Goal: Task Accomplishment & Management: Manage account settings

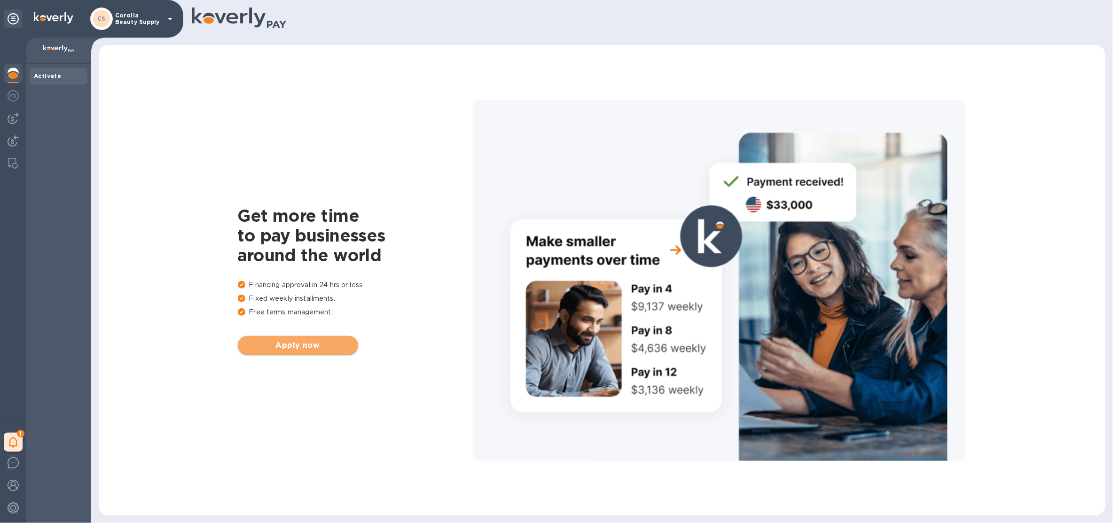
click at [269, 346] on span "Apply now" at bounding box center [297, 345] width 105 height 11
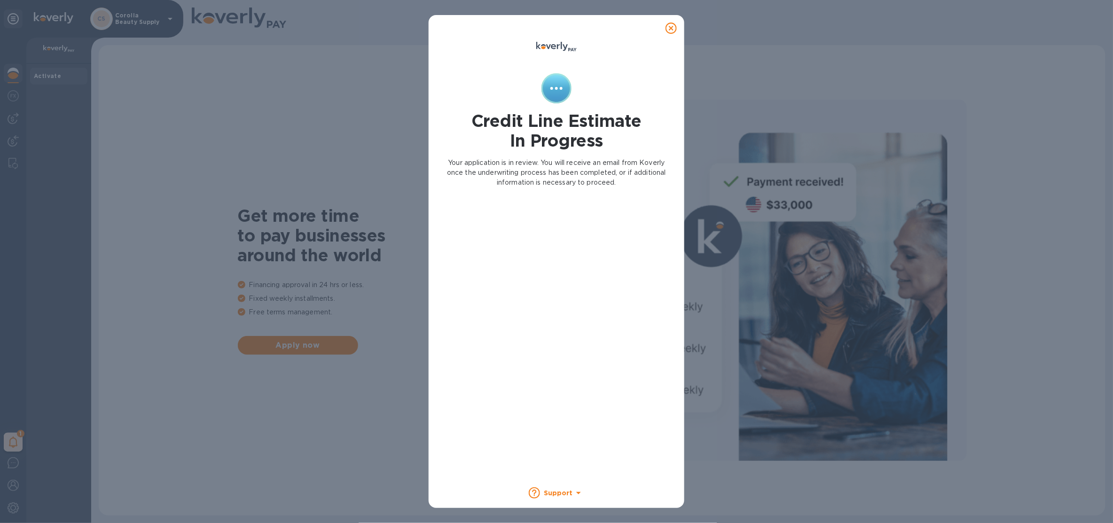
click at [673, 26] on icon at bounding box center [671, 28] width 11 height 11
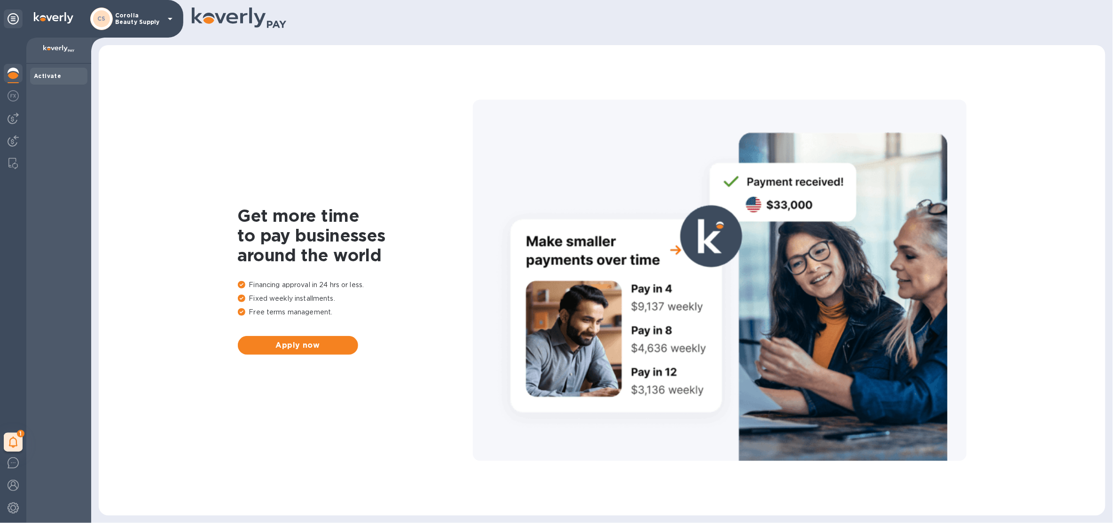
click at [119, 18] on p "Corolla Beauty Supply" at bounding box center [138, 18] width 47 height 13
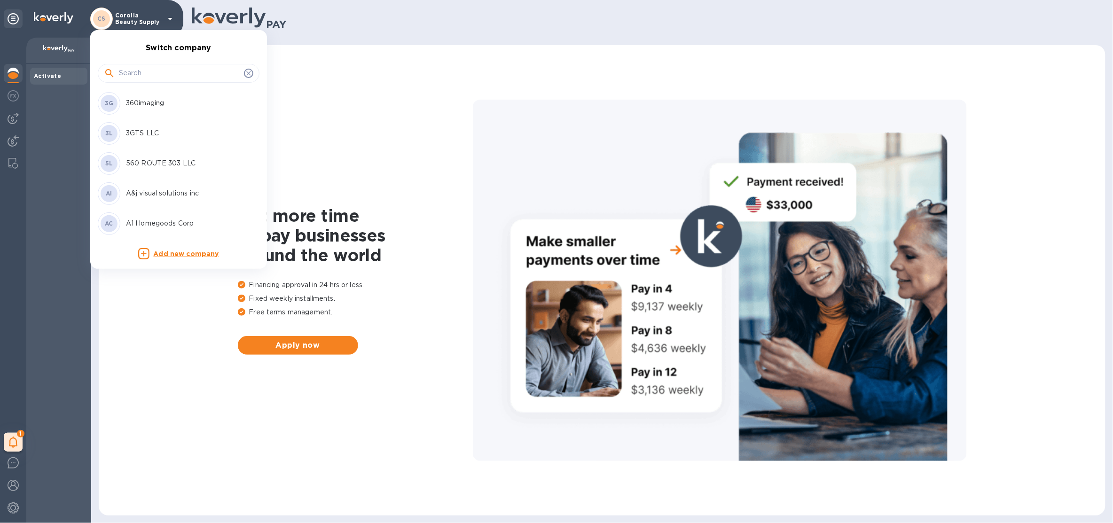
click at [116, 74] on div at bounding box center [179, 73] width 150 height 14
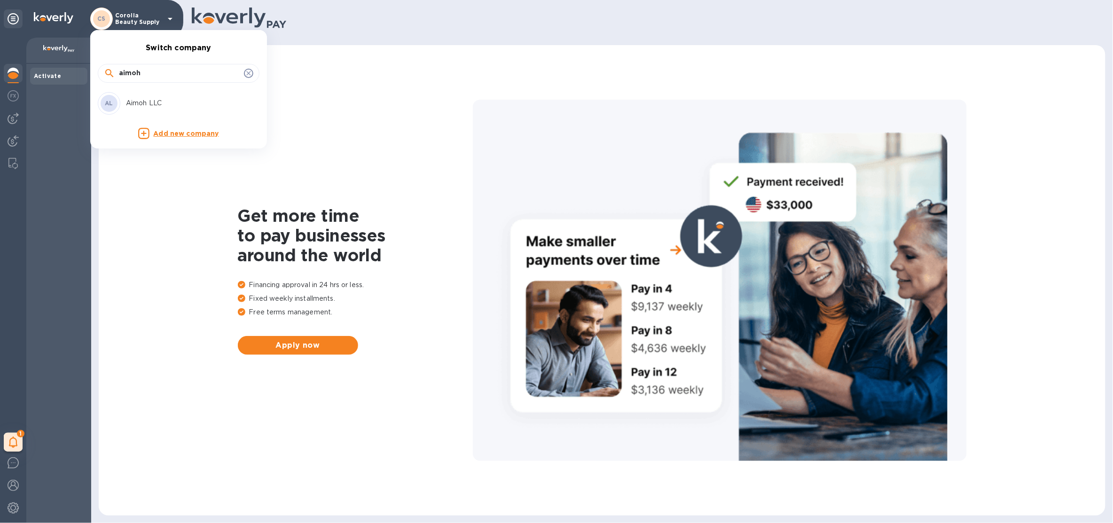
type input "aimoh"
click at [134, 101] on p "Aimoh LLC" at bounding box center [185, 103] width 118 height 10
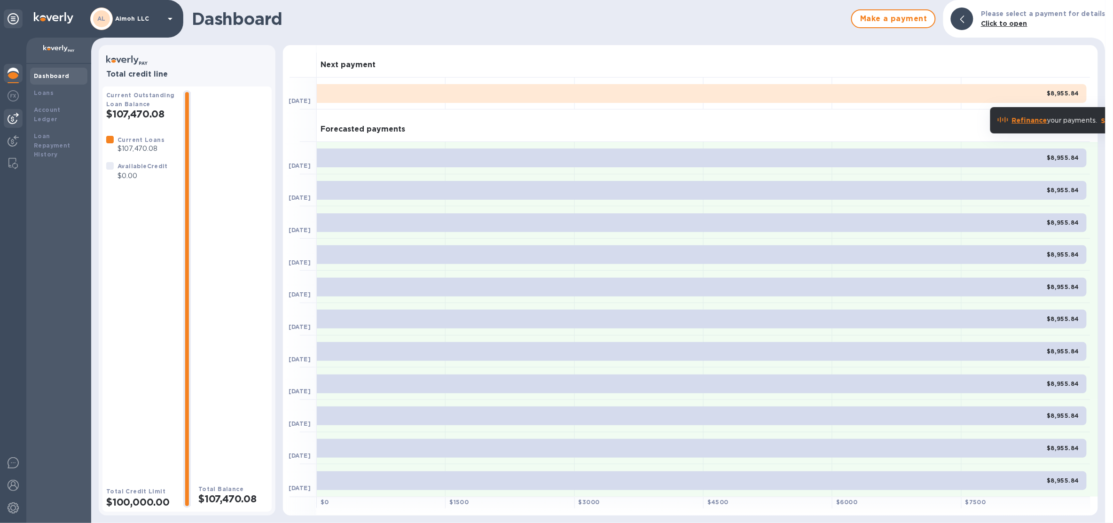
click at [22, 118] on div at bounding box center [13, 281] width 26 height 486
click at [16, 119] on img at bounding box center [13, 118] width 11 height 11
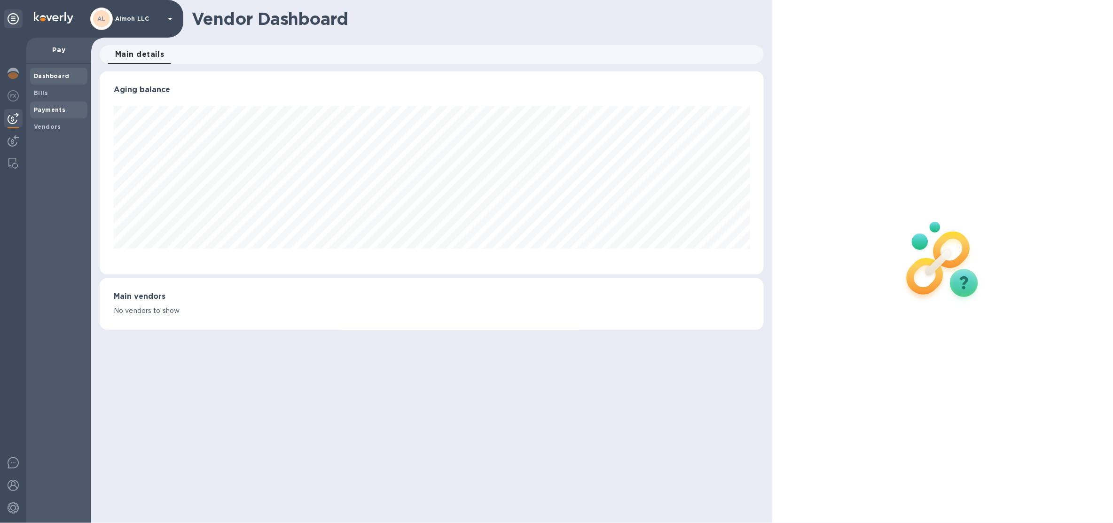
scroll to position [203, 664]
click at [43, 115] on div "Payments" at bounding box center [58, 110] width 57 height 17
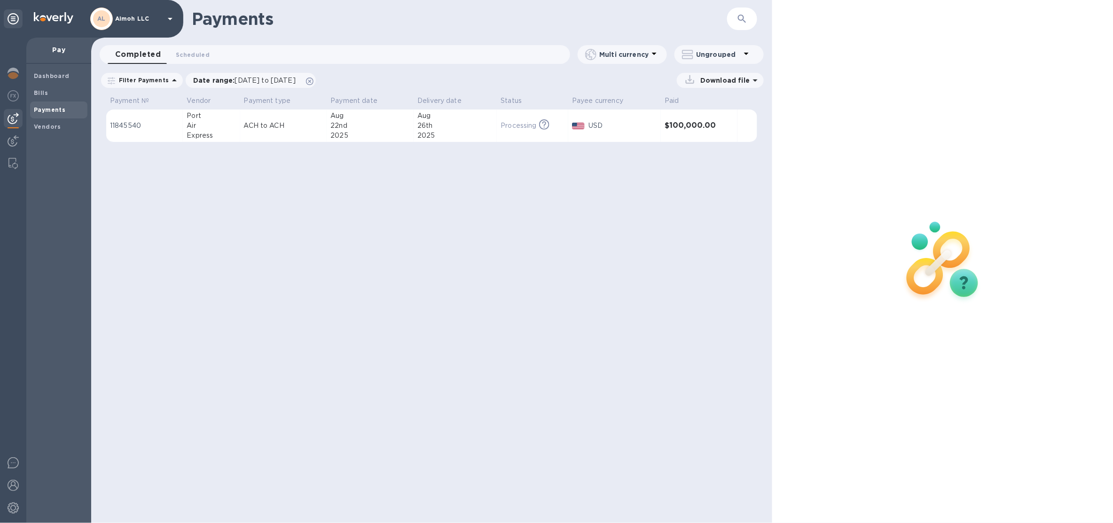
click at [455, 131] on div "2025" at bounding box center [456, 136] width 76 height 10
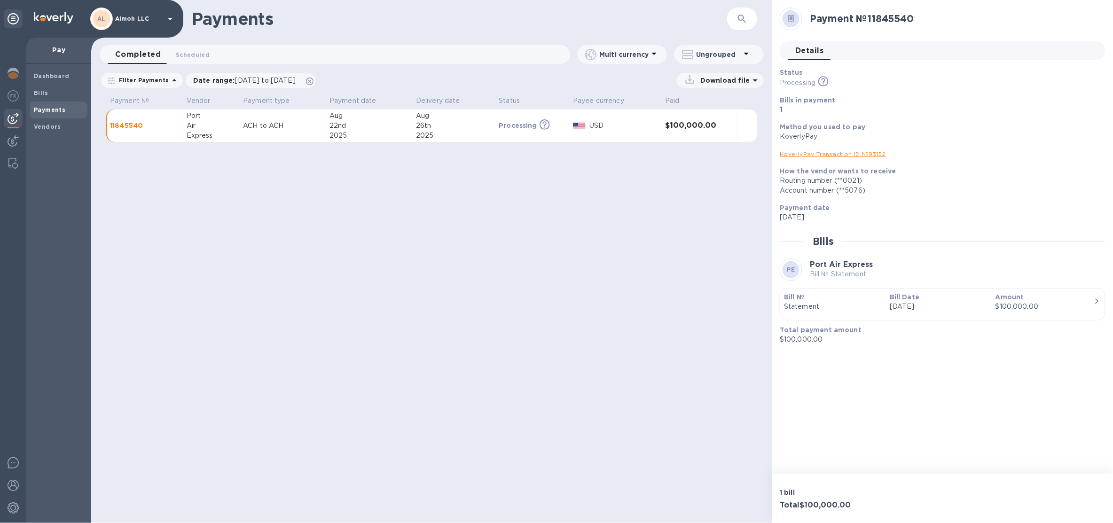
click at [120, 23] on div "AL Aimoh LLC" at bounding box center [133, 19] width 86 height 23
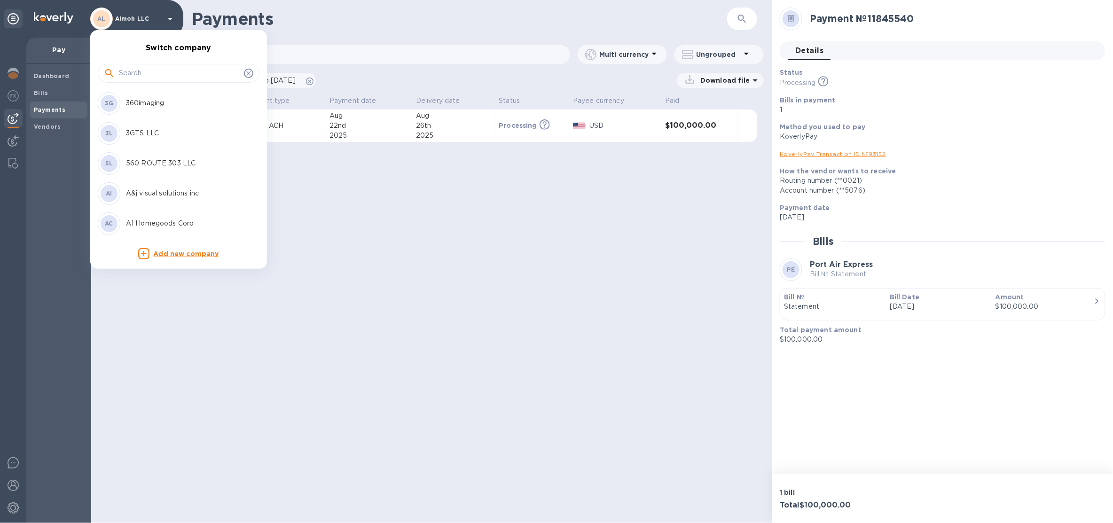
click at [130, 70] on input "text" at bounding box center [179, 73] width 121 height 14
click at [139, 68] on input "r" at bounding box center [179, 73] width 121 height 14
type input "p"
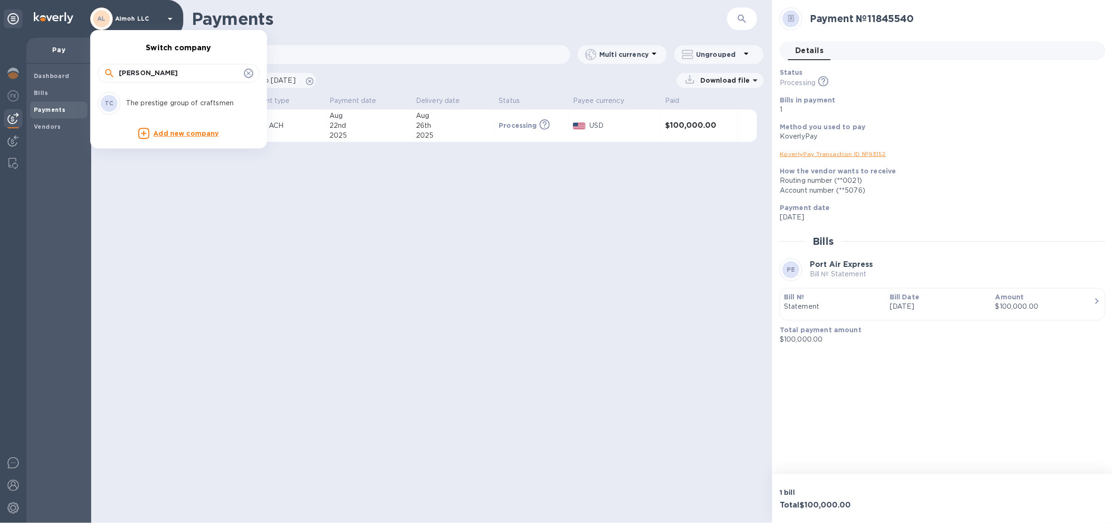
type input "presti"
click at [222, 101] on p "The prestige group of craftsmen" at bounding box center [185, 103] width 118 height 10
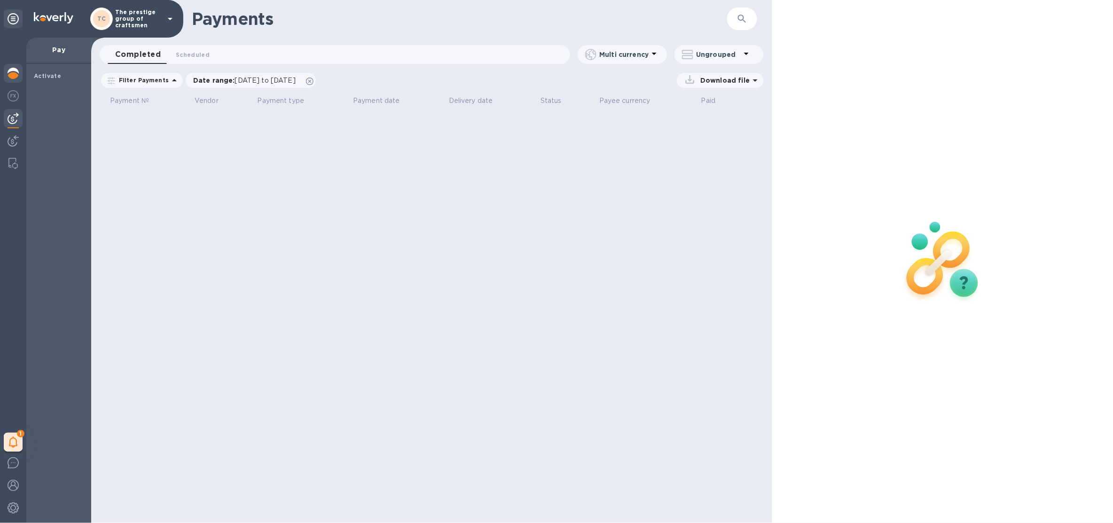
click at [14, 79] on div at bounding box center [13, 74] width 19 height 21
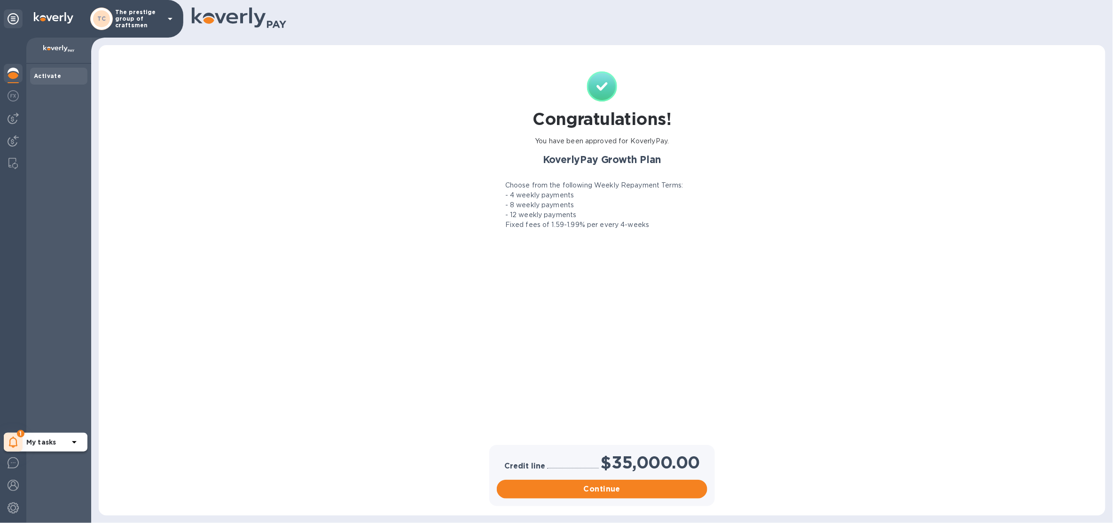
click at [13, 443] on icon at bounding box center [13, 442] width 9 height 11
click at [6, 508] on div at bounding box center [13, 509] width 19 height 21
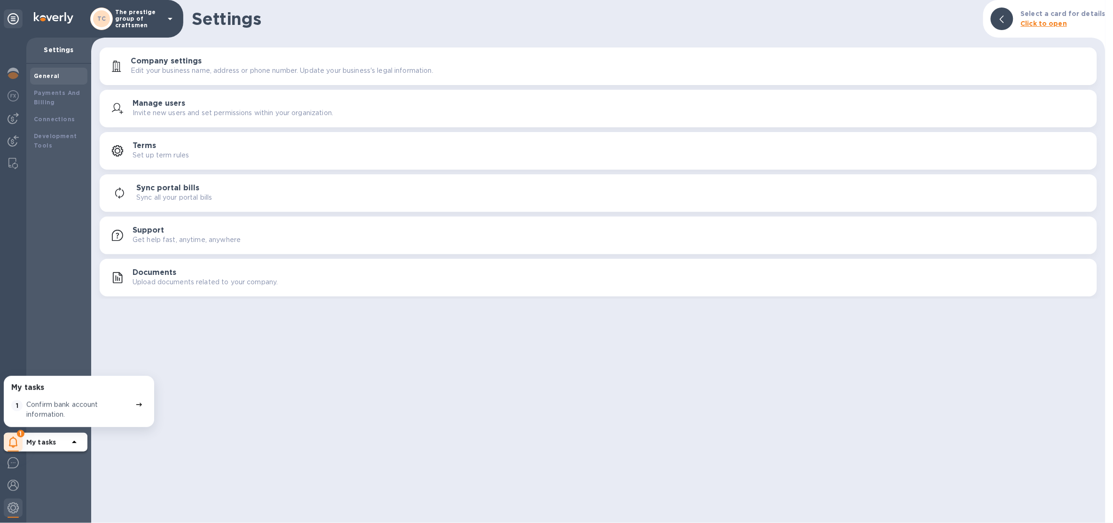
click at [165, 80] on button "Company settings Edit your business name, address or phone number. Update your …" at bounding box center [599, 66] width 998 height 38
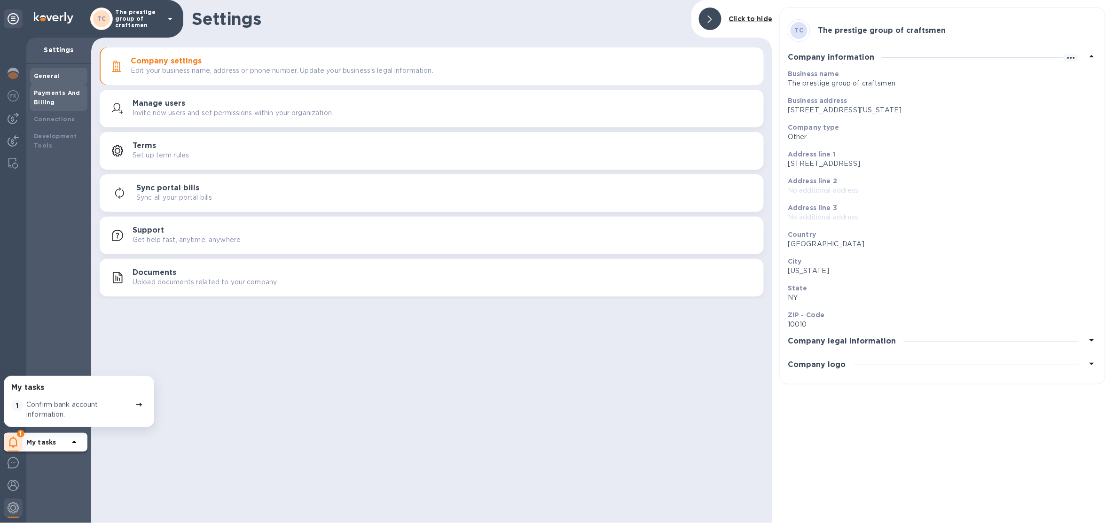
click at [62, 94] on b "Payments And Billing" at bounding box center [57, 97] width 47 height 16
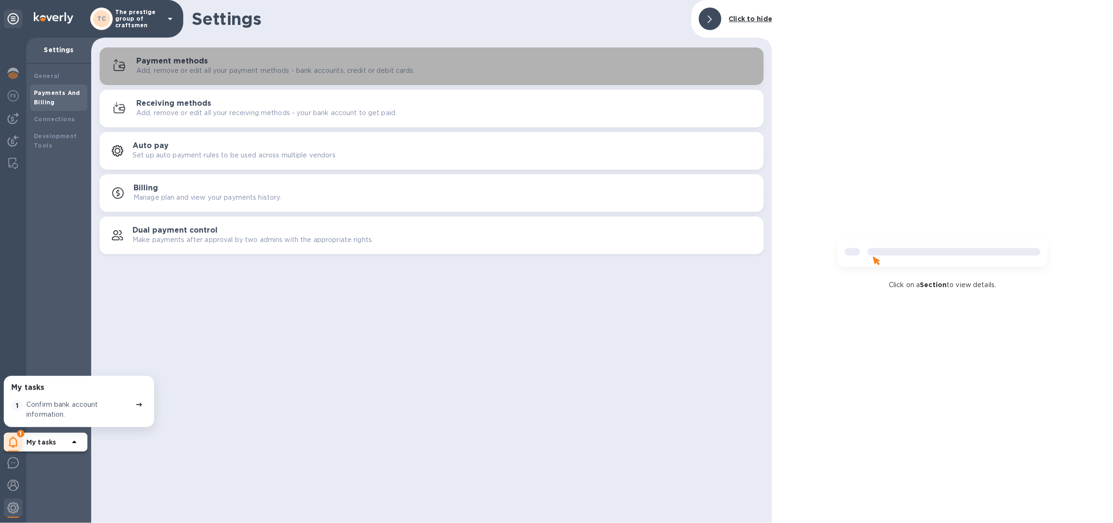
click at [202, 71] on p "Add, remove or edit all your payment methods - bank accounts, credit or debit c…" at bounding box center [275, 71] width 279 height 10
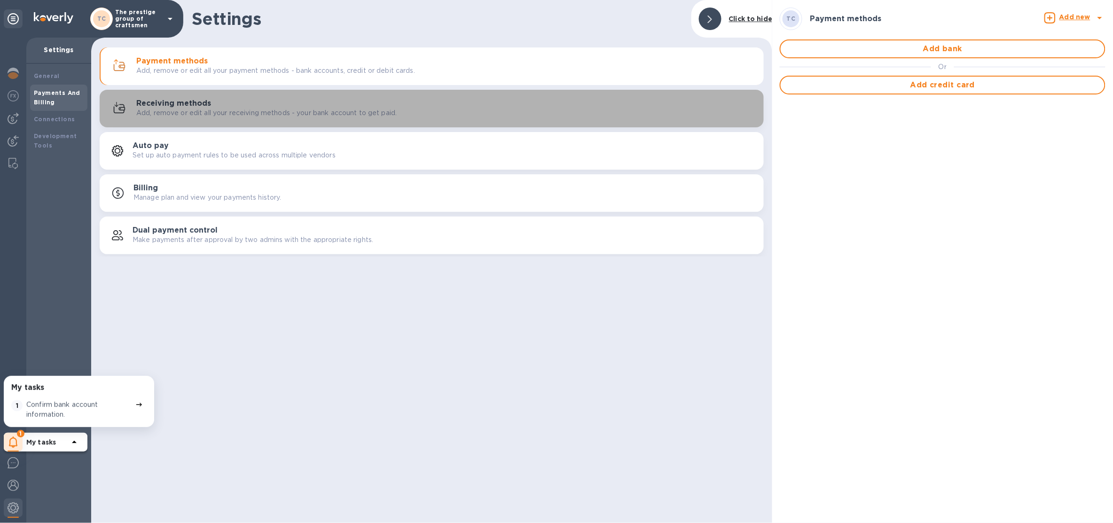
click at [263, 122] on button "Receiving methods Add, remove or edit all your receiving methods - your bank ac…" at bounding box center [432, 109] width 664 height 38
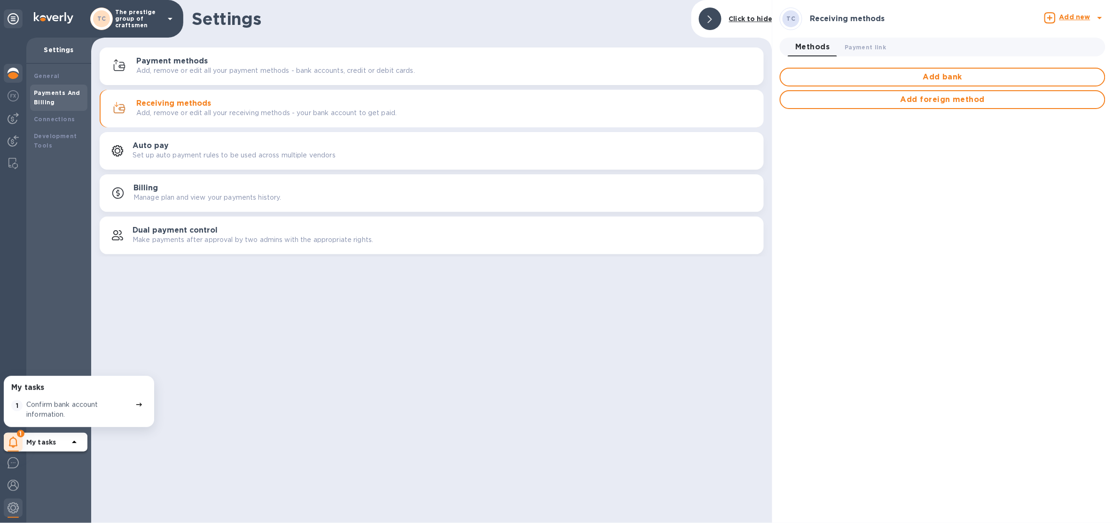
click at [14, 70] on img at bounding box center [13, 73] width 11 height 11
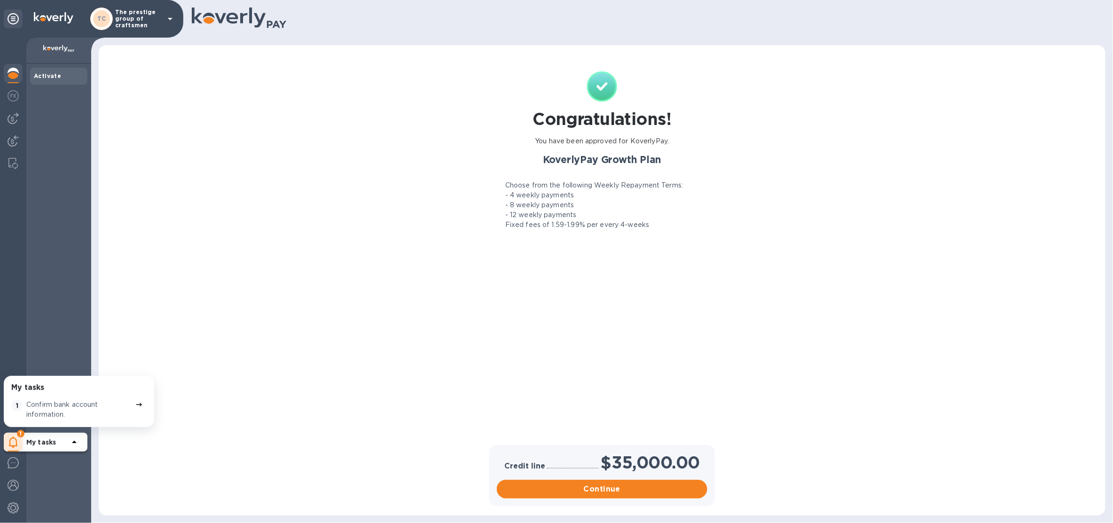
click at [142, 15] on p "The prestige group of craftsmen" at bounding box center [138, 19] width 47 height 20
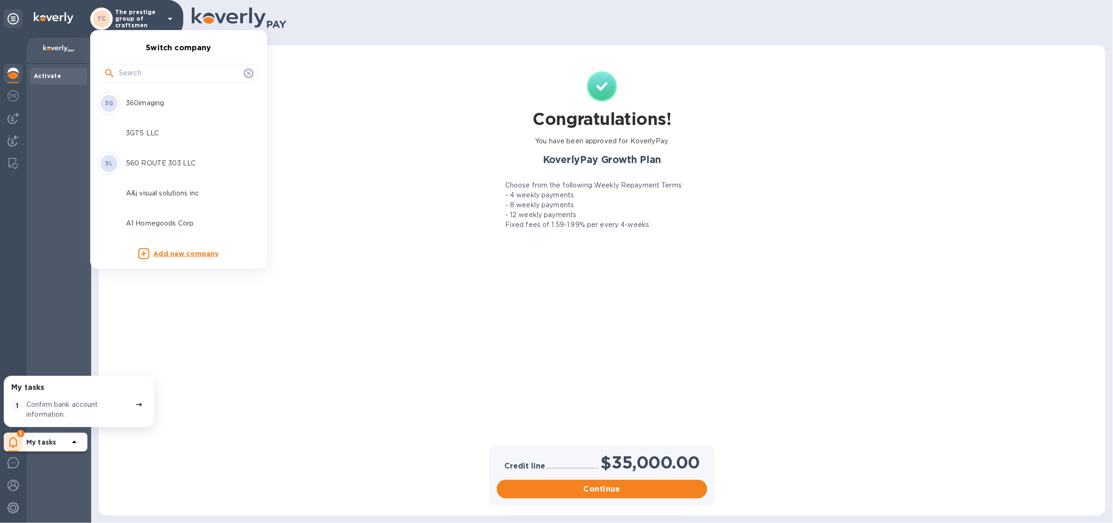
click at [166, 68] on input "text" at bounding box center [179, 73] width 121 height 14
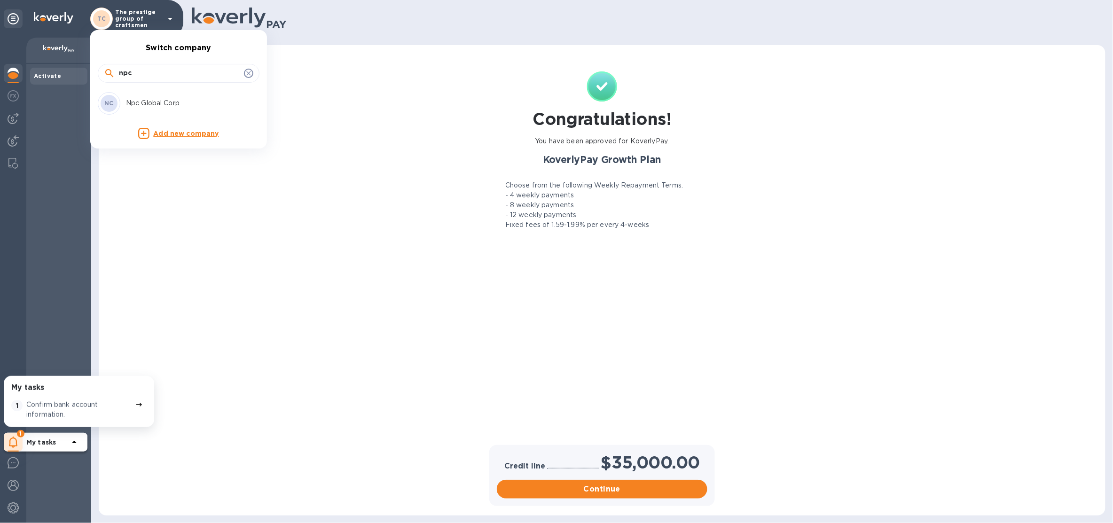
type input "npc"
click at [139, 106] on p "Npc Global Corp" at bounding box center [185, 103] width 118 height 10
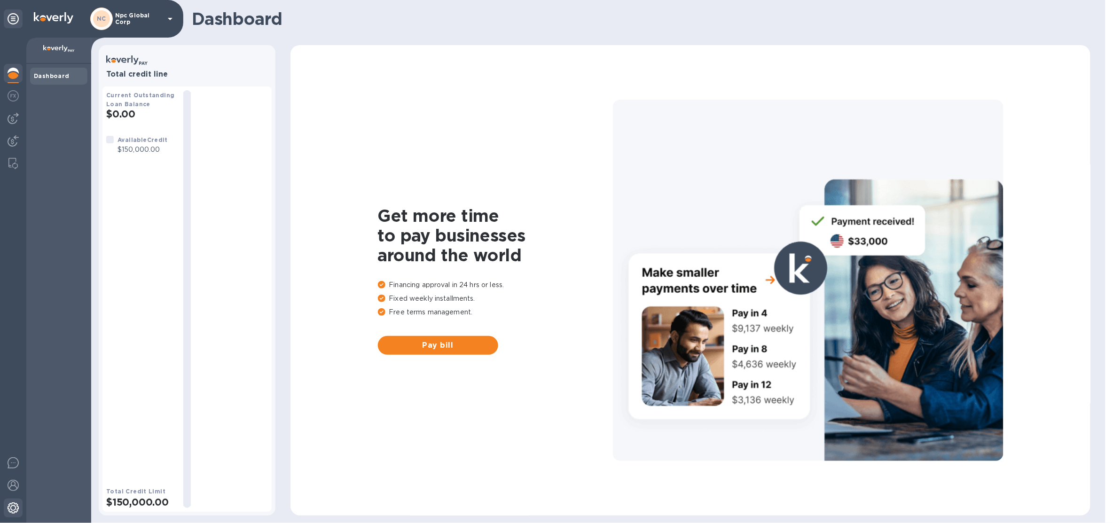
click at [12, 510] on img at bounding box center [13, 508] width 11 height 11
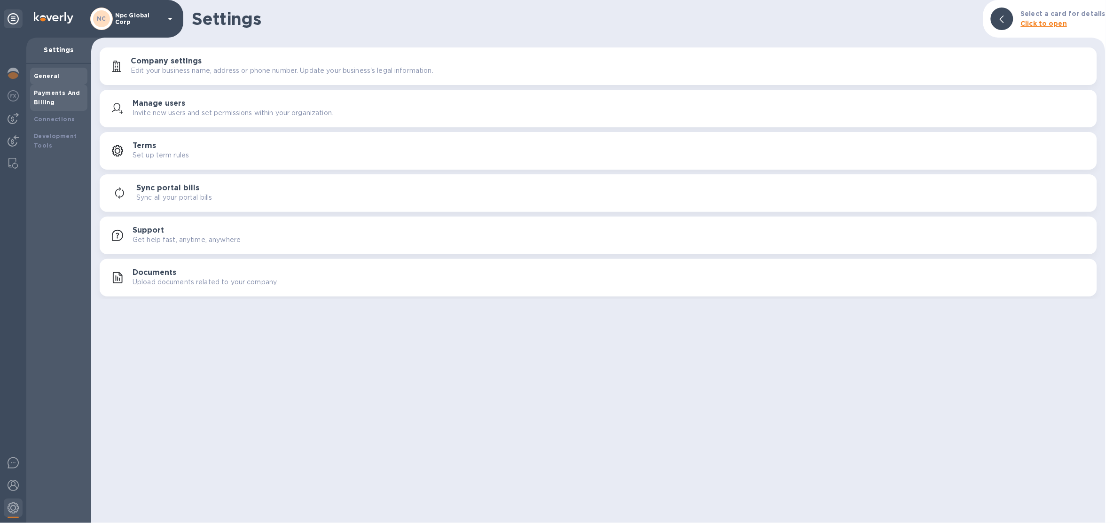
click at [75, 110] on div "General Payments And Billing Connections Development Tools" at bounding box center [58, 111] width 57 height 86
click at [69, 102] on div "Payments And Billing" at bounding box center [59, 97] width 50 height 19
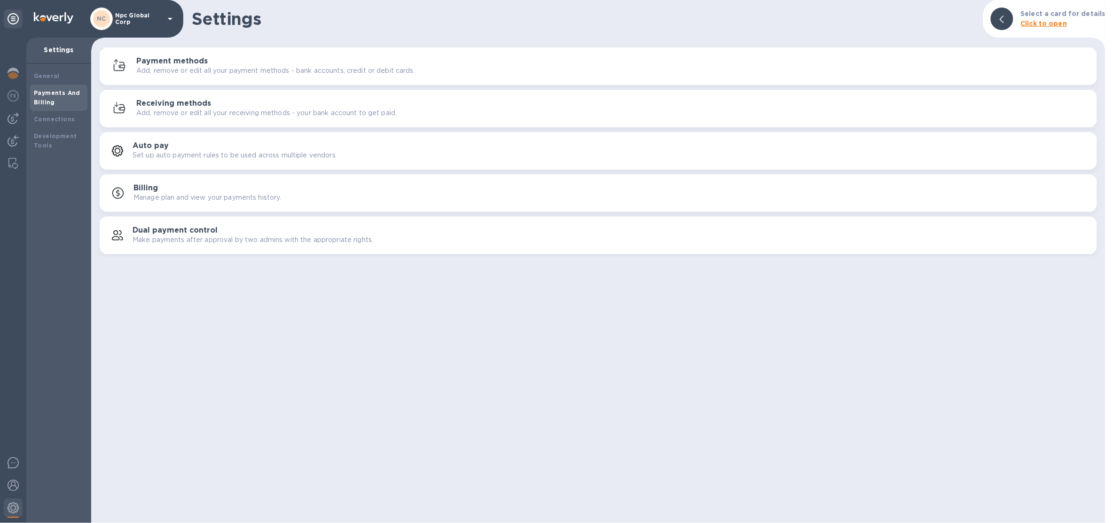
click at [195, 85] on div "Payment methods Add, remove or edit all your payment methods - bank accounts, c…" at bounding box center [598, 151] width 1015 height 212
click at [200, 77] on div "Payment methods Add, remove or edit all your payment methods - bank accounts, c…" at bounding box center [598, 66] width 986 height 23
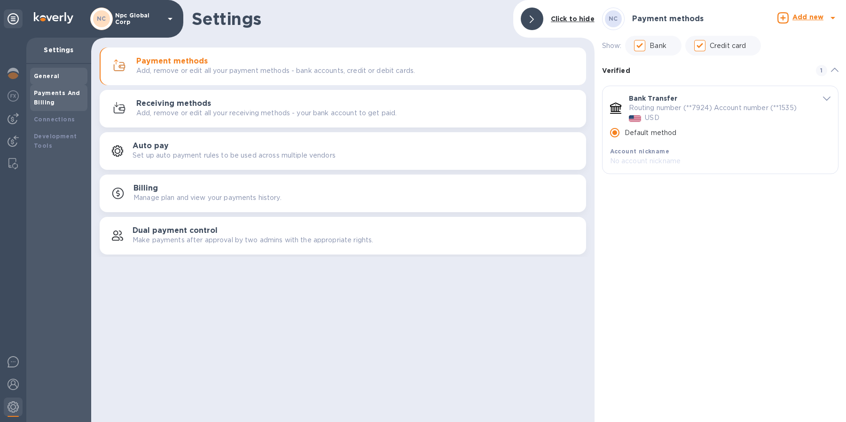
click at [53, 69] on div "General" at bounding box center [58, 76] width 57 height 17
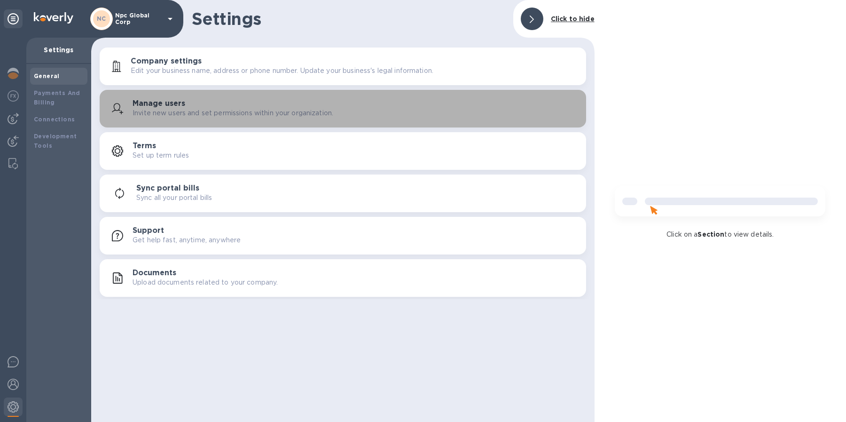
click at [225, 106] on div "Manage users Invite new users and set permissions within your organization." at bounding box center [356, 108] width 446 height 19
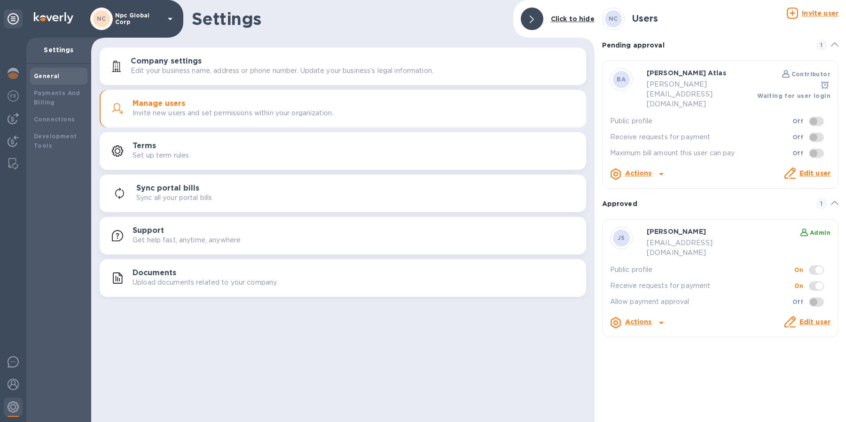
click at [645, 169] on b "Actions" at bounding box center [638, 173] width 27 height 8
click at [647, 188] on p "Send invite" at bounding box center [653, 193] width 39 height 10
click at [14, 414] on div at bounding box center [13, 407] width 19 height 21
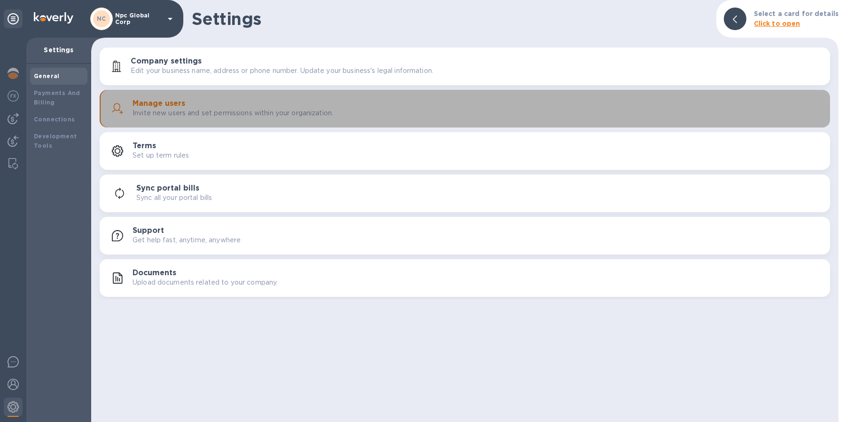
click at [310, 107] on div "Manage users Invite new users and set permissions within your organization." at bounding box center [478, 108] width 690 height 19
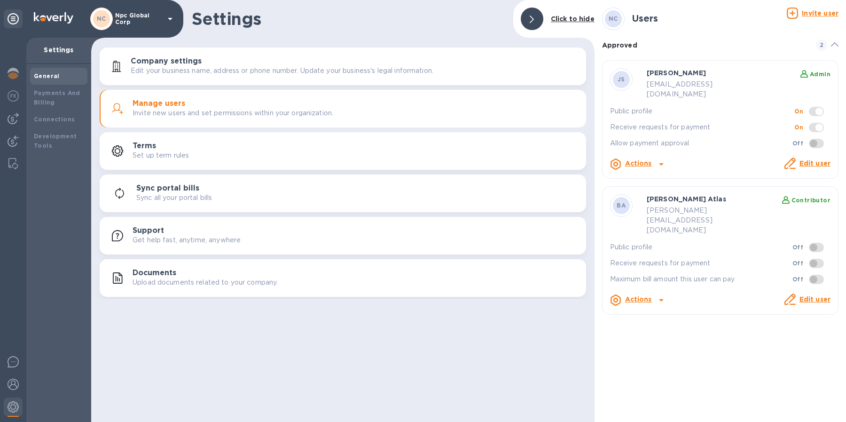
click at [797, 292] on div at bounding box center [790, 300] width 16 height 16
click at [808, 295] on link "Edit user" at bounding box center [815, 299] width 31 height 8
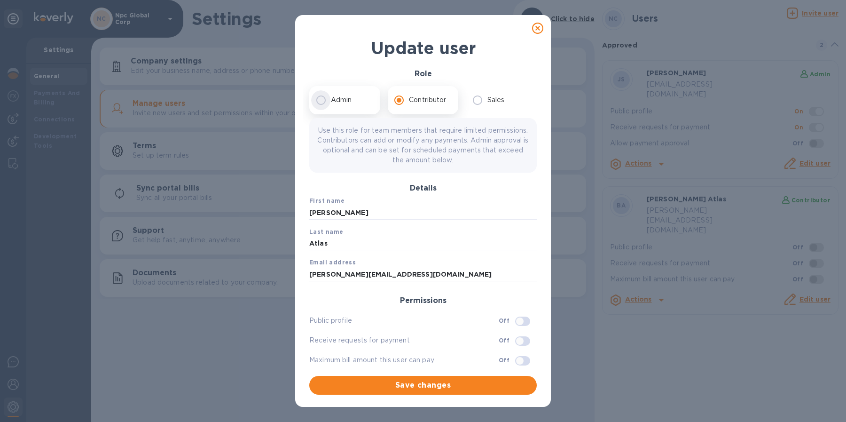
click at [322, 97] on input "Admin" at bounding box center [321, 100] width 20 height 20
radio input "true"
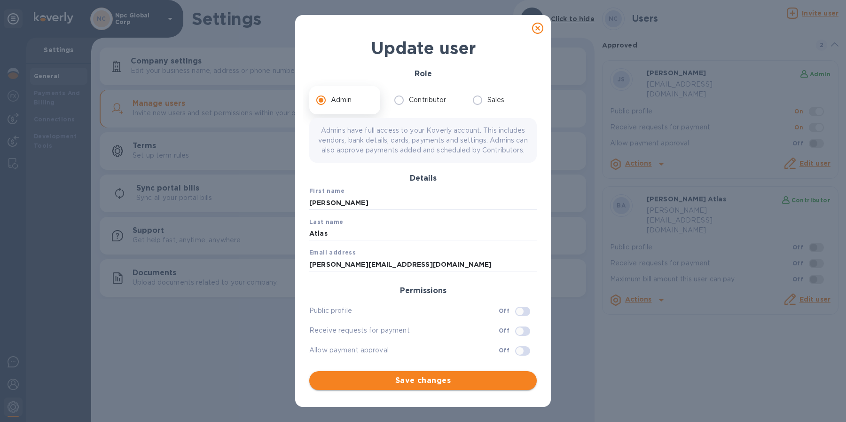
click at [442, 380] on span "Save changes" at bounding box center [423, 380] width 213 height 11
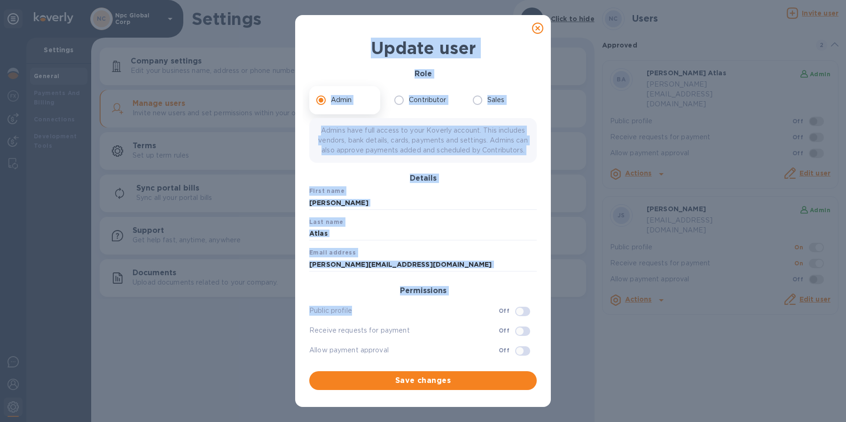
drag, startPoint x: 535, startPoint y: 31, endPoint x: 448, endPoint y: 324, distance: 306.0
click at [448, 324] on div "Update user Role Admin Contributor Sales Admins have full access to your Koverl…" at bounding box center [423, 211] width 256 height 392
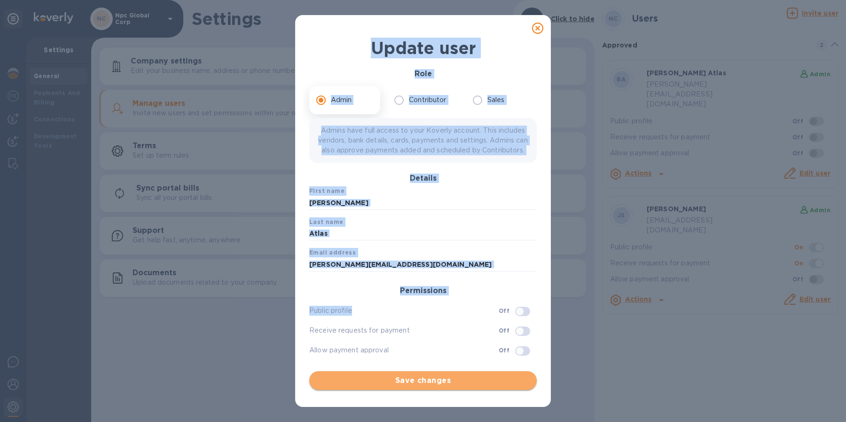
click at [444, 380] on span "Save changes" at bounding box center [423, 380] width 213 height 11
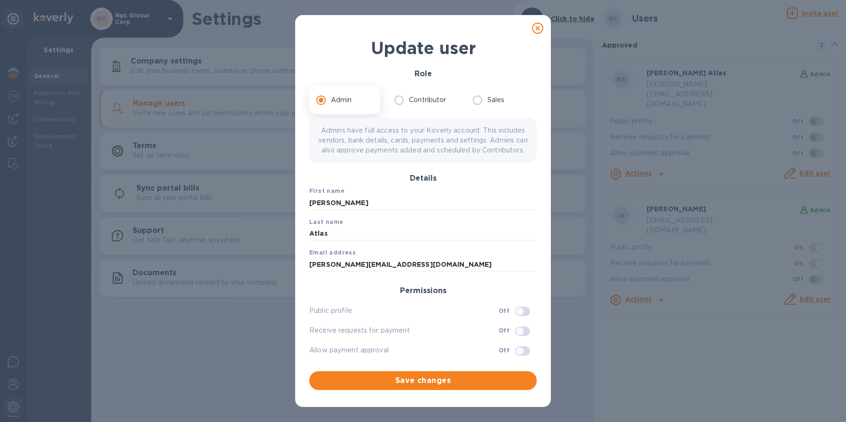
click at [539, 29] on icon at bounding box center [537, 28] width 11 height 11
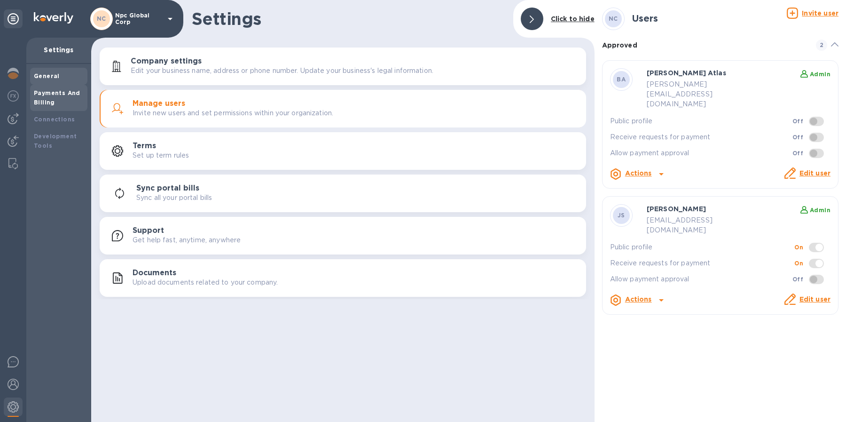
click at [46, 100] on b "Payments And Billing" at bounding box center [57, 97] width 47 height 16
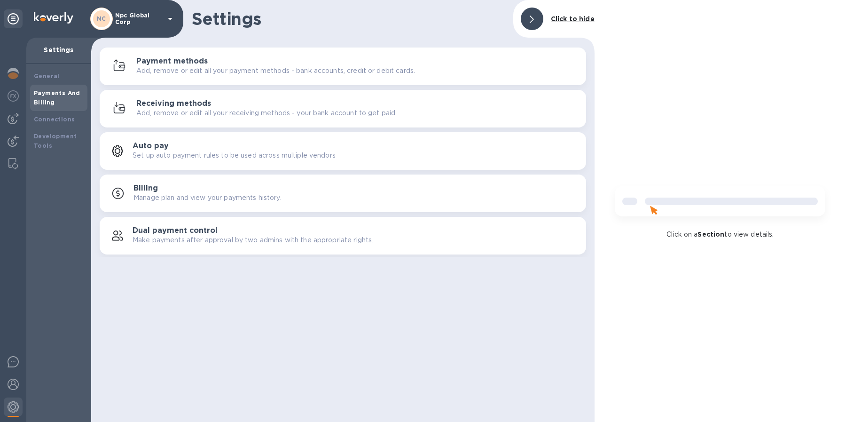
click at [172, 108] on p "Add, remove or edit all your receiving methods - your bank account to get paid." at bounding box center [266, 113] width 260 height 10
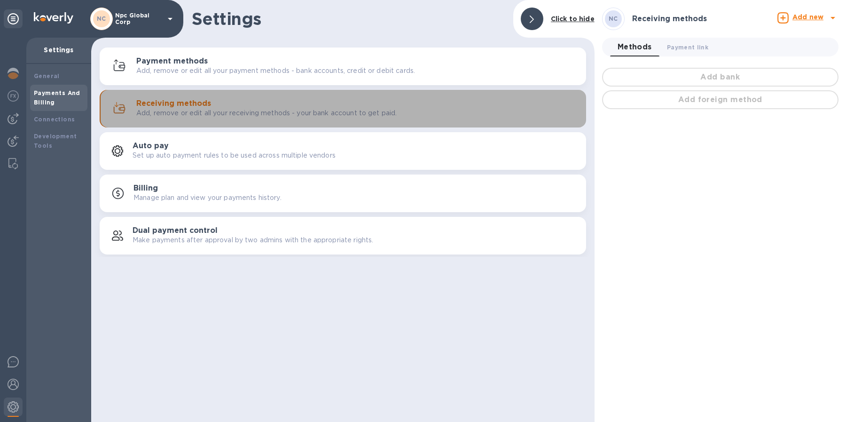
click at [341, 115] on p "Add, remove or edit all your receiving methods - your bank account to get paid." at bounding box center [266, 113] width 260 height 10
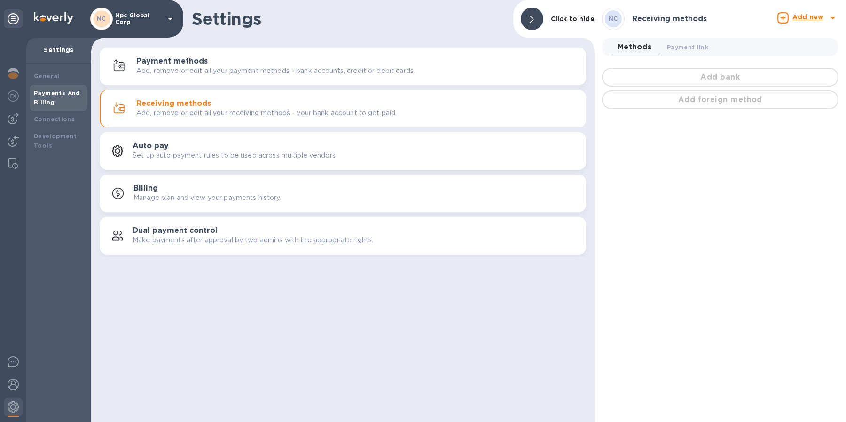
click at [365, 76] on div "Payment methods Add, remove or edit all your payment methods - bank accounts, c…" at bounding box center [342, 66] width 475 height 23
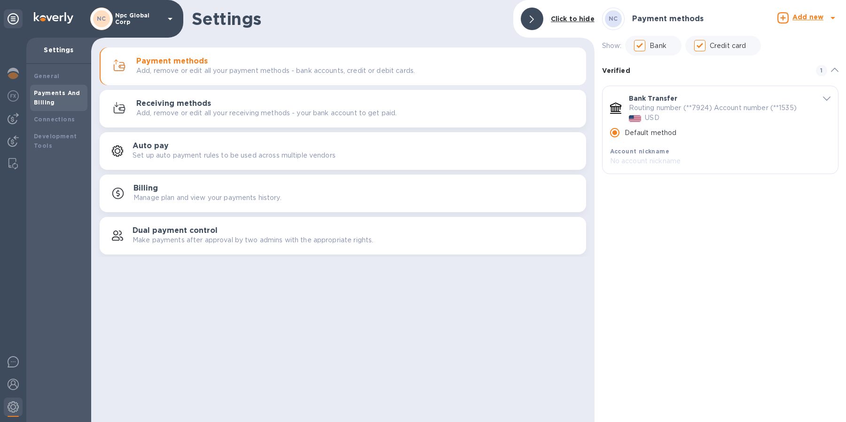
click at [352, 110] on p "Add, remove or edit all your receiving methods - your bank account to get paid." at bounding box center [266, 113] width 260 height 10
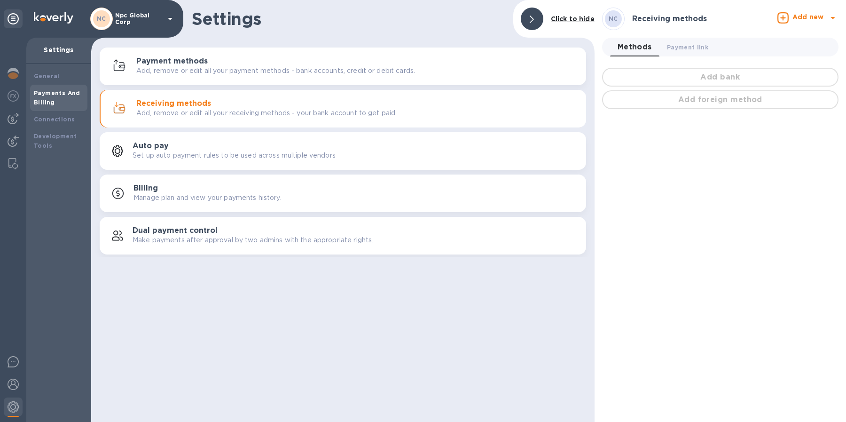
click at [12, 131] on div at bounding box center [13, 230] width 26 height 384
click at [14, 138] on img at bounding box center [13, 140] width 11 height 11
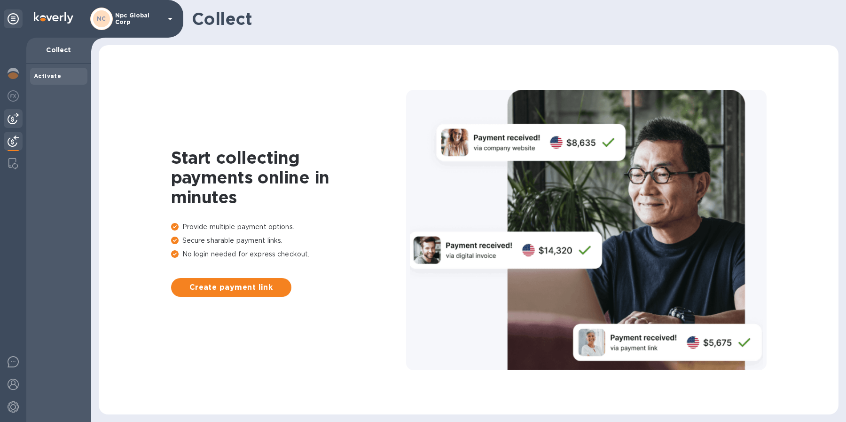
click at [9, 125] on div at bounding box center [13, 118] width 19 height 19
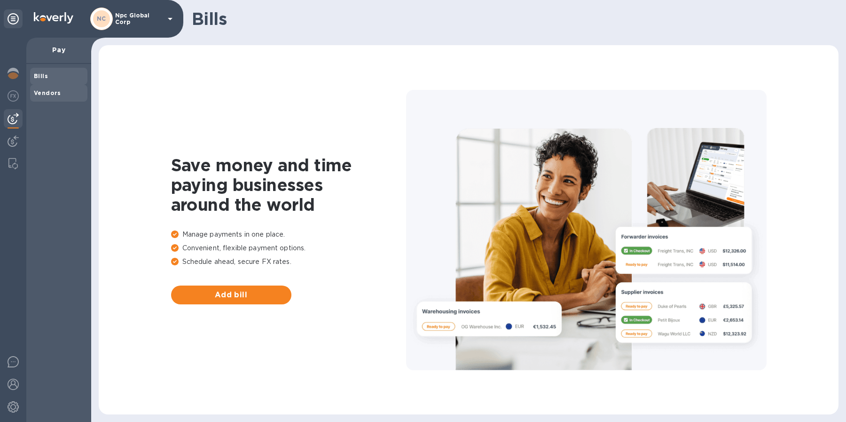
drag, startPoint x: 52, startPoint y: 94, endPoint x: 78, endPoint y: 97, distance: 25.7
click at [53, 94] on b "Vendors" at bounding box center [47, 92] width 27 height 7
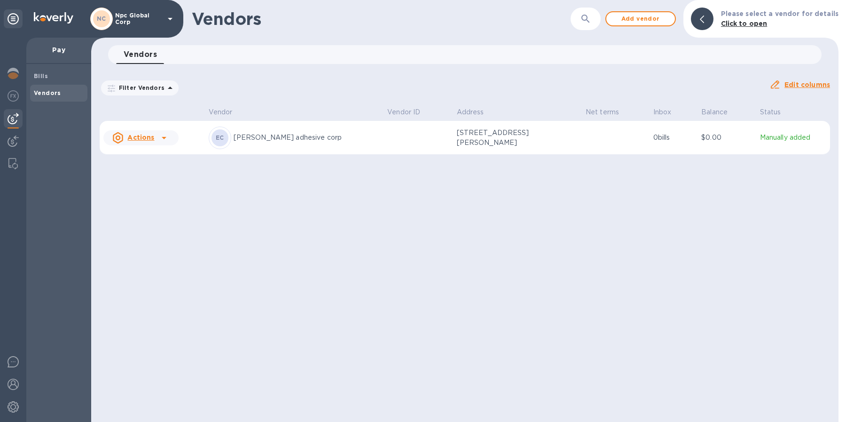
click at [544, 136] on td "[STREET_ADDRESS][PERSON_NAME]" at bounding box center [517, 138] width 129 height 34
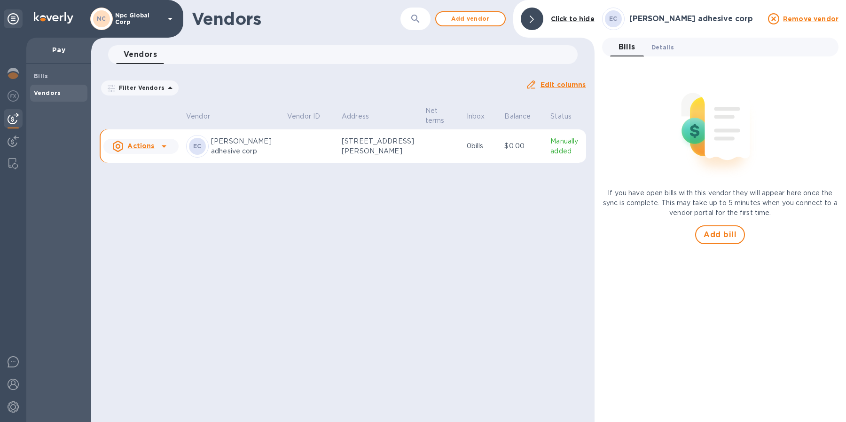
click at [664, 52] on button "Details 0" at bounding box center [663, 47] width 38 height 19
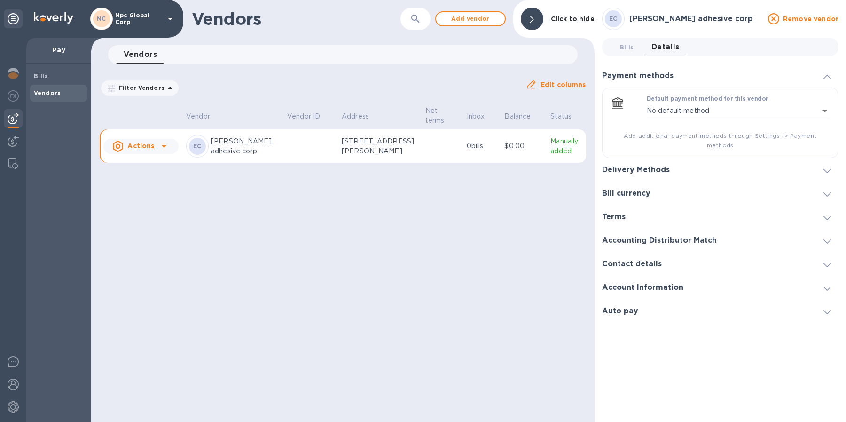
click at [668, 158] on div "Delivery Methods" at bounding box center [720, 170] width 236 height 24
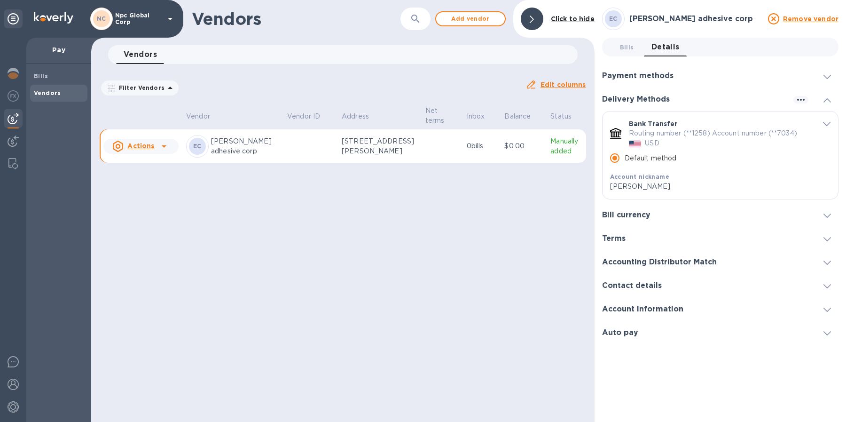
click at [828, 122] on icon "default-method" at bounding box center [827, 124] width 8 height 4
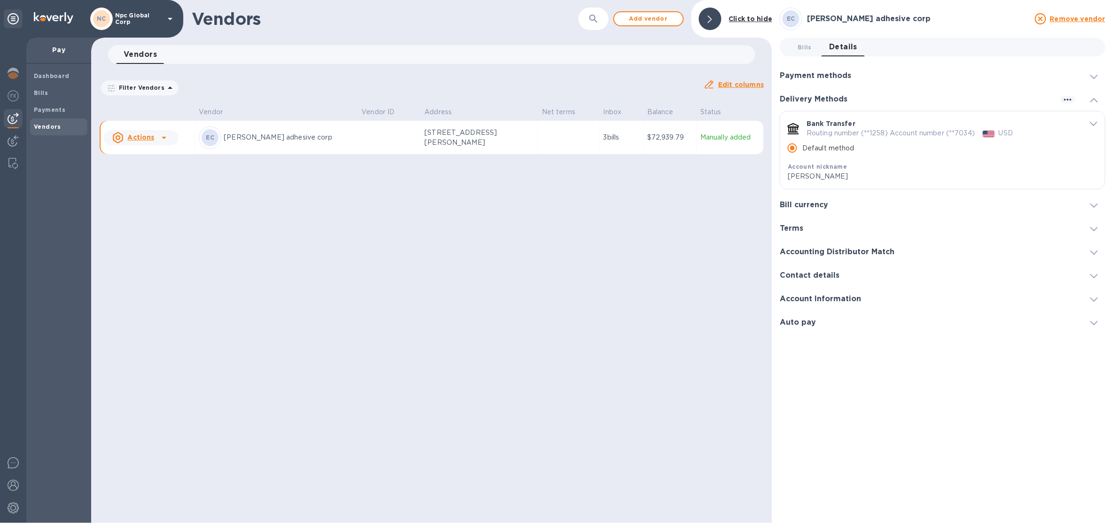
click at [140, 20] on p "Npc Global Corp" at bounding box center [138, 18] width 47 height 13
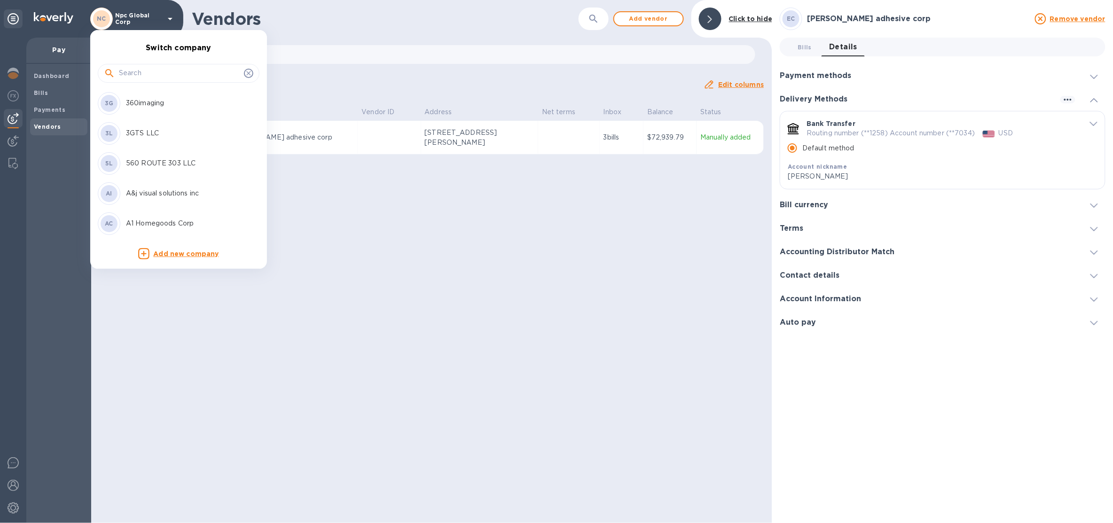
click at [150, 70] on input "text" at bounding box center [179, 73] width 121 height 14
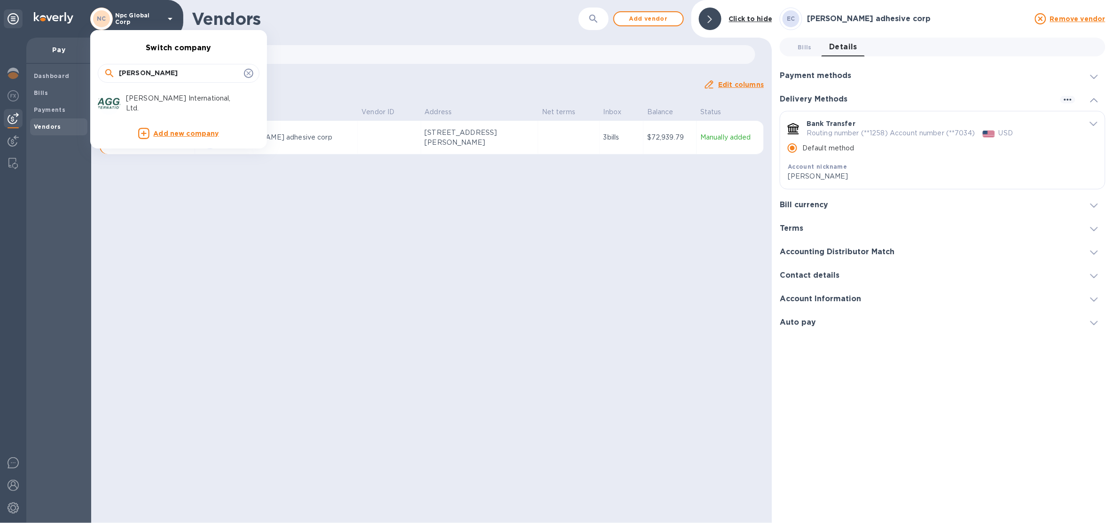
type input "taggart"
click at [171, 102] on p "[PERSON_NAME] International, Ltd." at bounding box center [185, 104] width 118 height 20
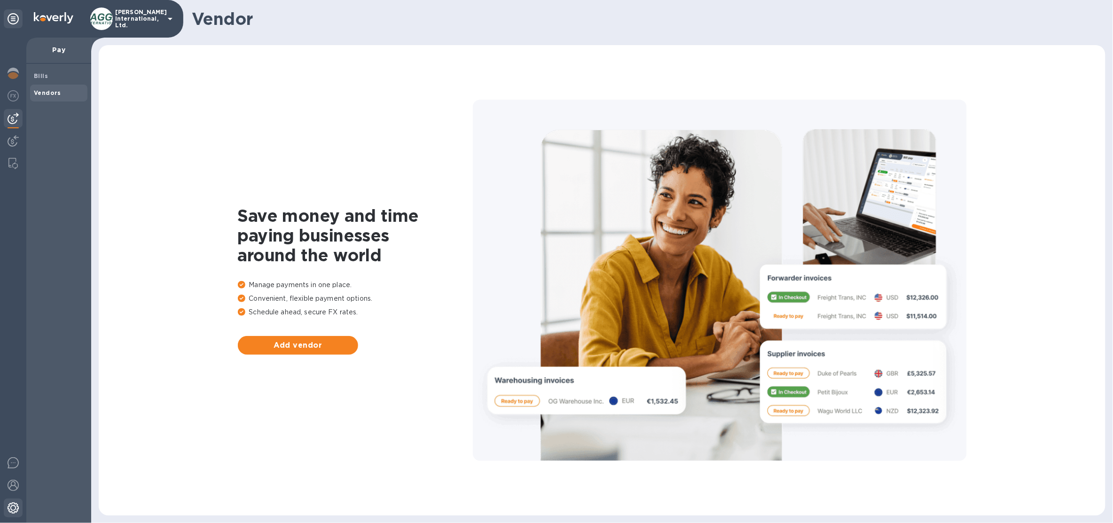
click at [10, 505] on img at bounding box center [13, 508] width 11 height 11
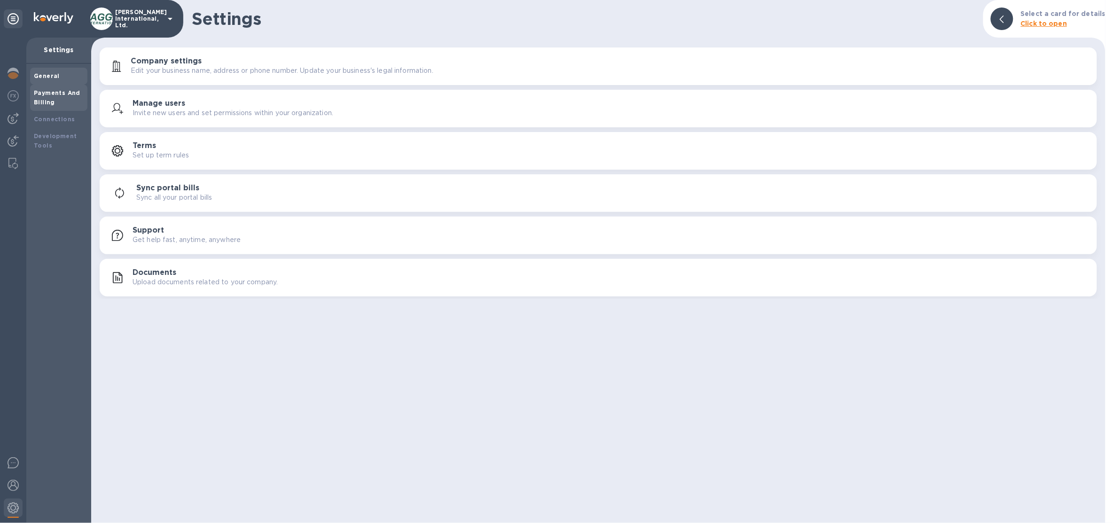
click at [71, 90] on b "Payments And Billing" at bounding box center [57, 97] width 47 height 16
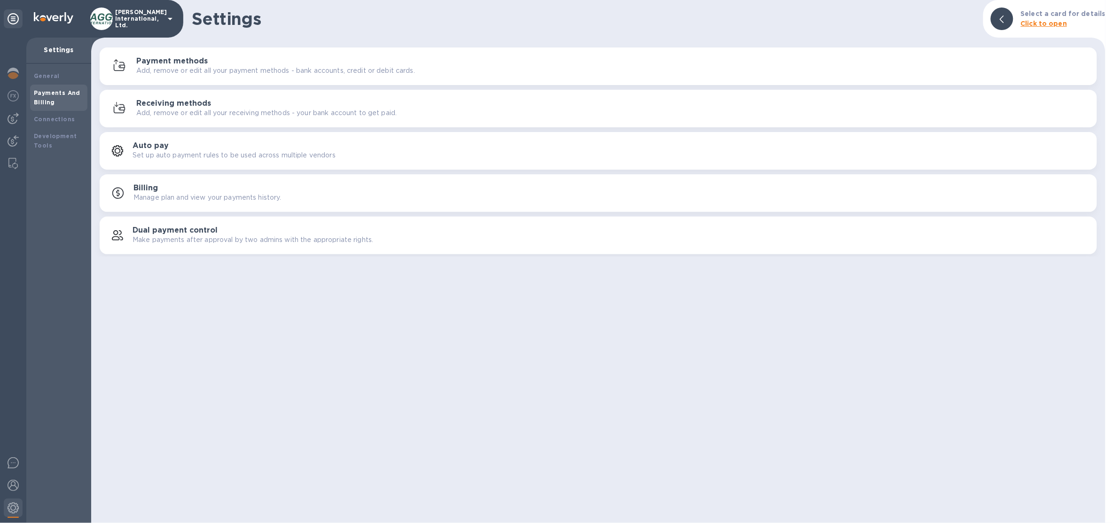
click at [181, 93] on button "Receiving methods Add, remove or edit all your receiving methods - your bank ac…" at bounding box center [599, 109] width 998 height 38
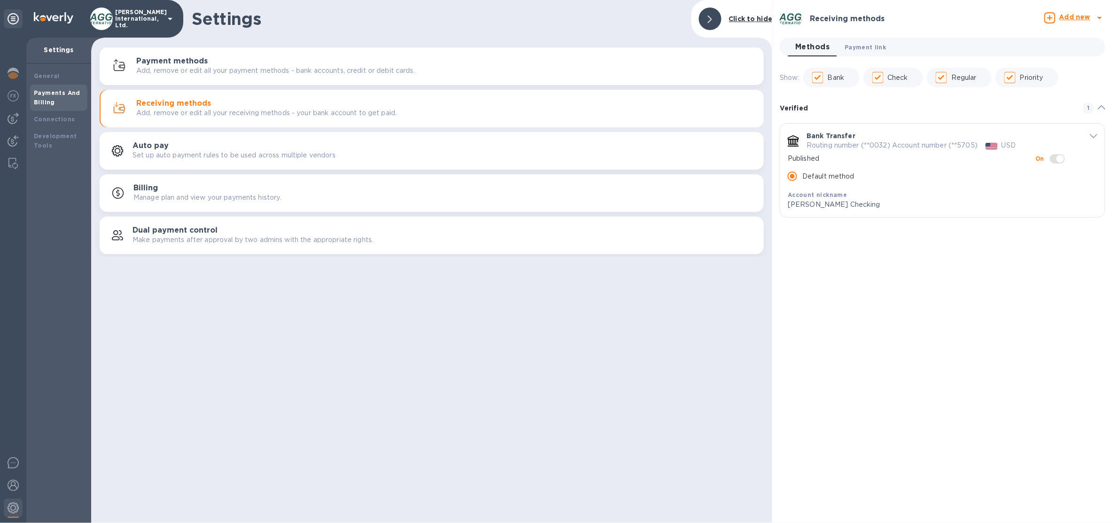
click at [849, 42] on span "Payment link 0" at bounding box center [865, 47] width 41 height 10
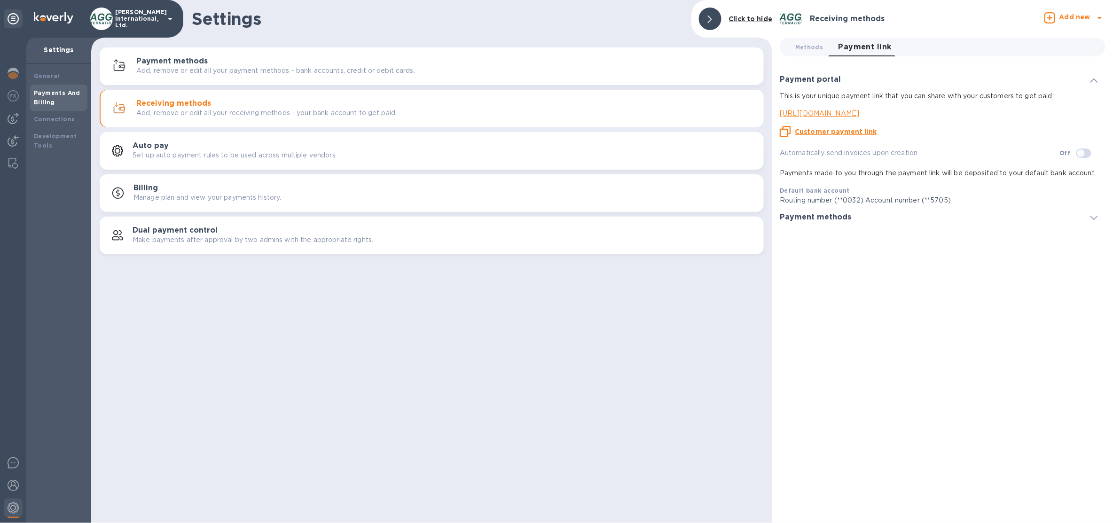
click at [883, 113] on p "[URL][DOMAIN_NAME]" at bounding box center [939, 114] width 318 height 10
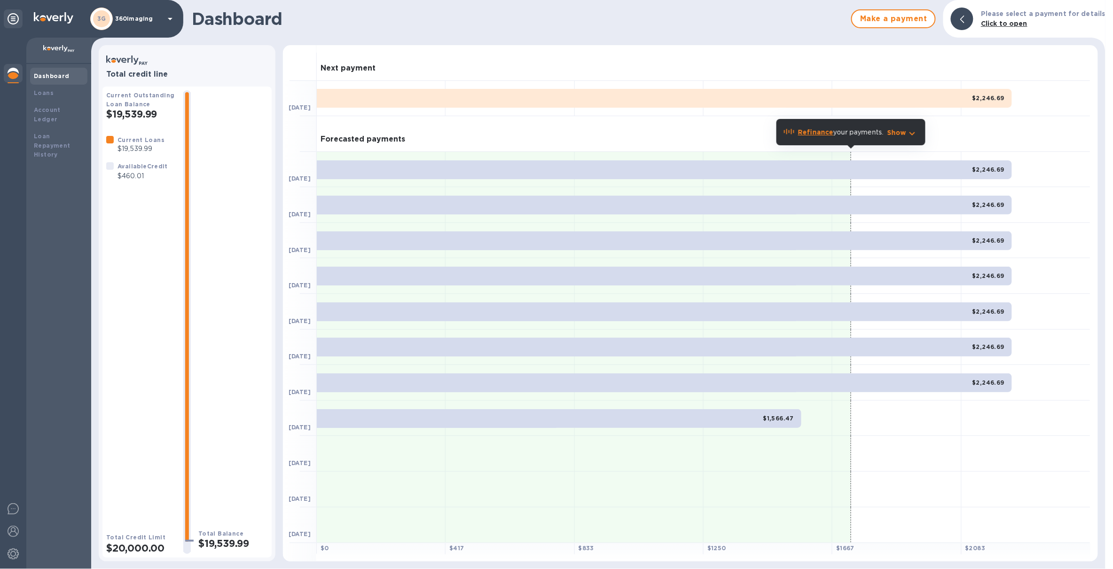
click at [147, 29] on div "3G 360imaging" at bounding box center [133, 19] width 86 height 23
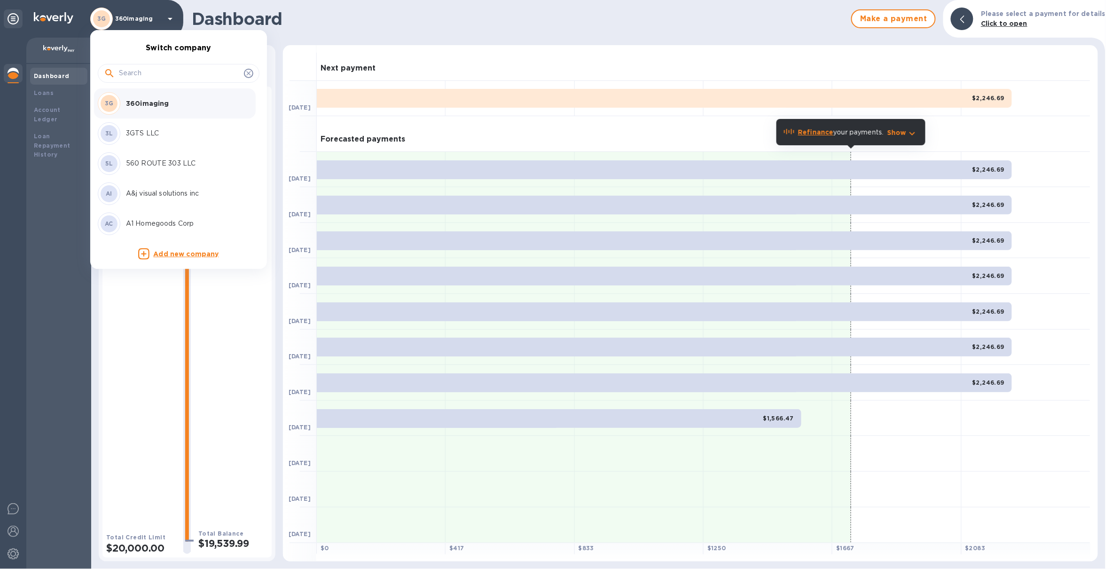
click at [147, 74] on input "text" at bounding box center [179, 73] width 121 height 14
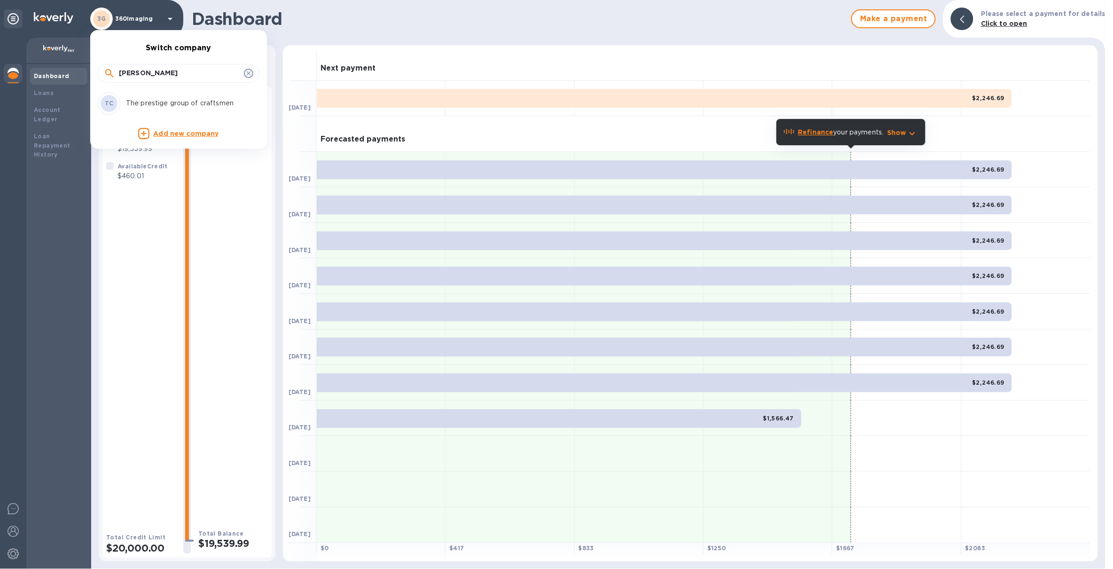
type input "presti"
click at [210, 108] on p "The prestige group of craftsmen" at bounding box center [185, 103] width 118 height 10
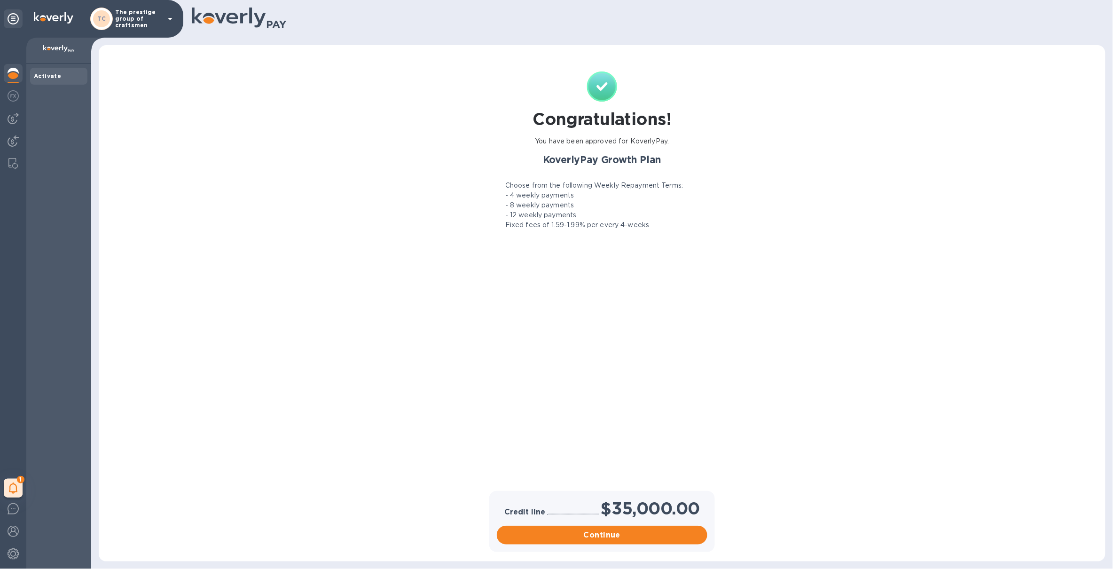
click at [19, 74] on div at bounding box center [13, 74] width 19 height 21
drag, startPoint x: 16, startPoint y: 474, endPoint x: 21, endPoint y: 479, distance: 6.7
click at [16, 475] on div "1 My tasks" at bounding box center [13, 303] width 26 height 531
click at [7, 493] on div "1" at bounding box center [13, 488] width 19 height 19
click at [71, 474] on div "My tasks 1 Confirm bank account information." at bounding box center [79, 452] width 150 height 51
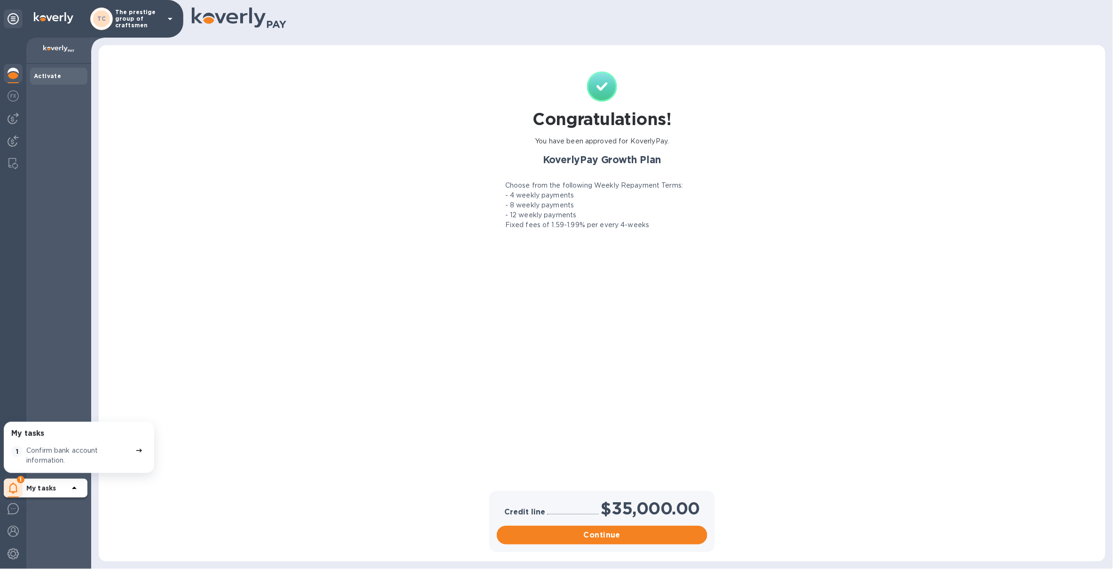
click at [71, 466] on div "Confirm bank account information." at bounding box center [78, 456] width 109 height 24
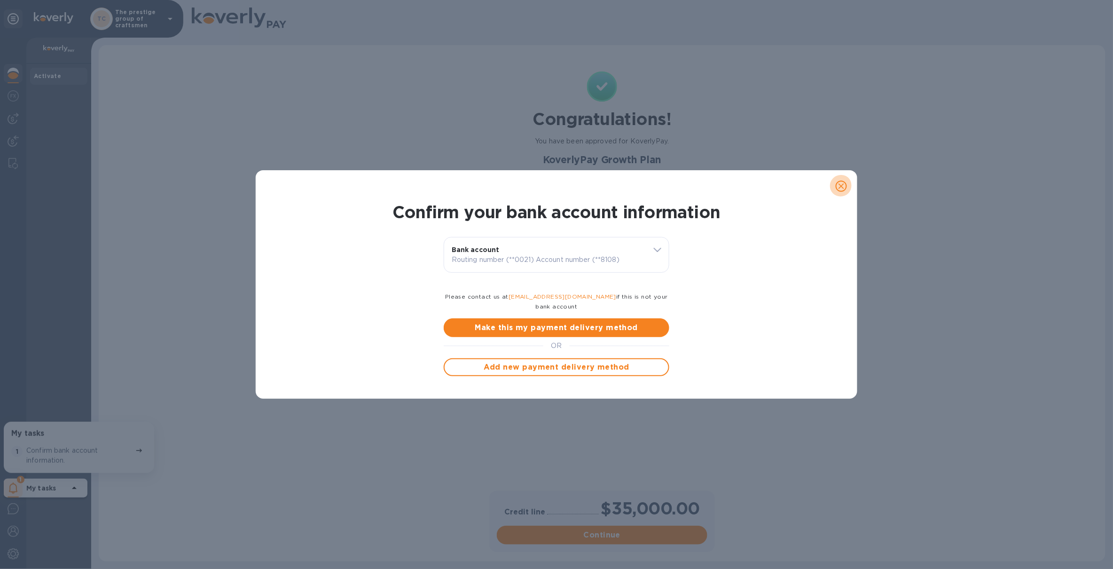
click at [850, 191] on button "close" at bounding box center [841, 186] width 23 height 23
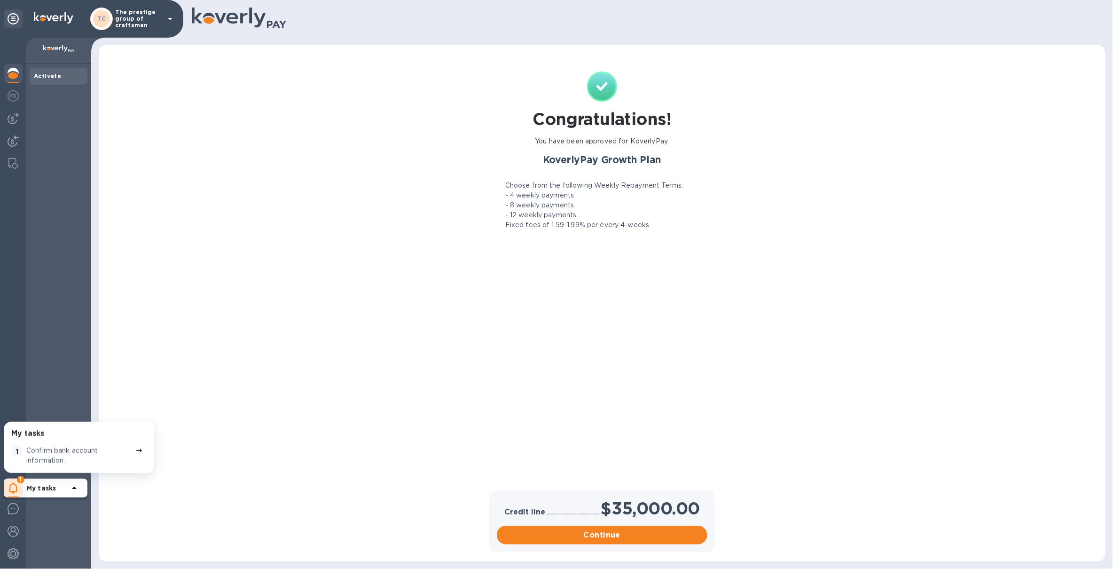
click at [168, 18] on icon at bounding box center [170, 18] width 11 height 11
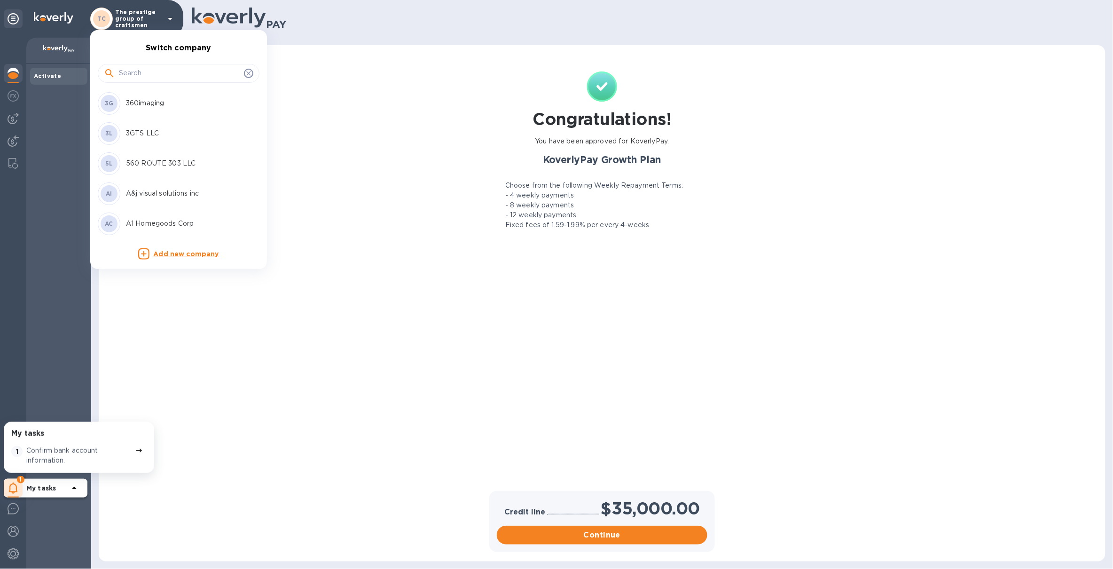
click at [160, 70] on input "text" at bounding box center [179, 73] width 121 height 14
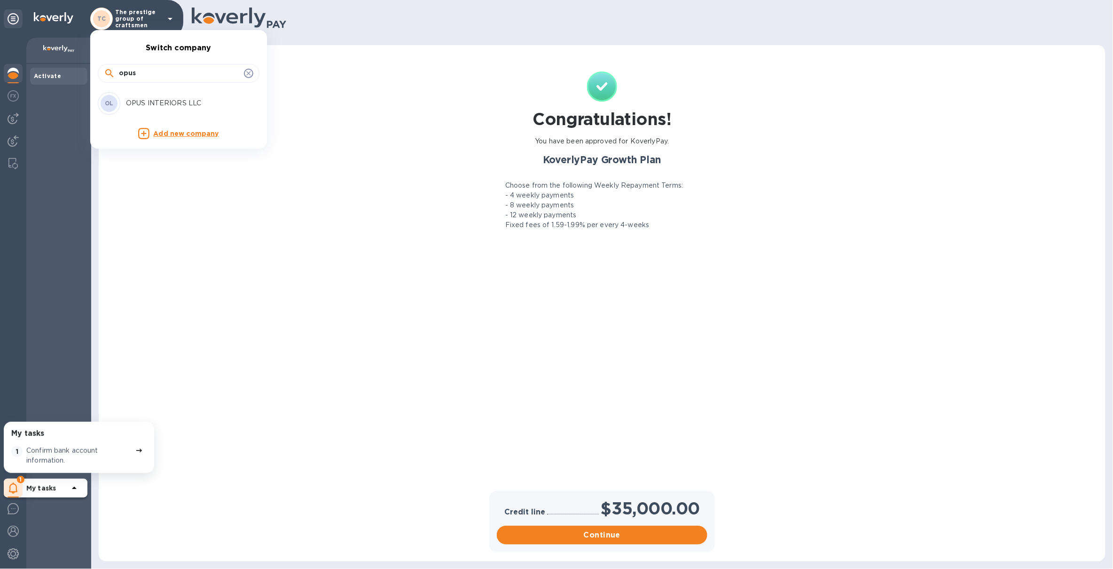
type input "opus"
click at [174, 102] on p "OPUS INTERIORS LLC" at bounding box center [185, 103] width 118 height 10
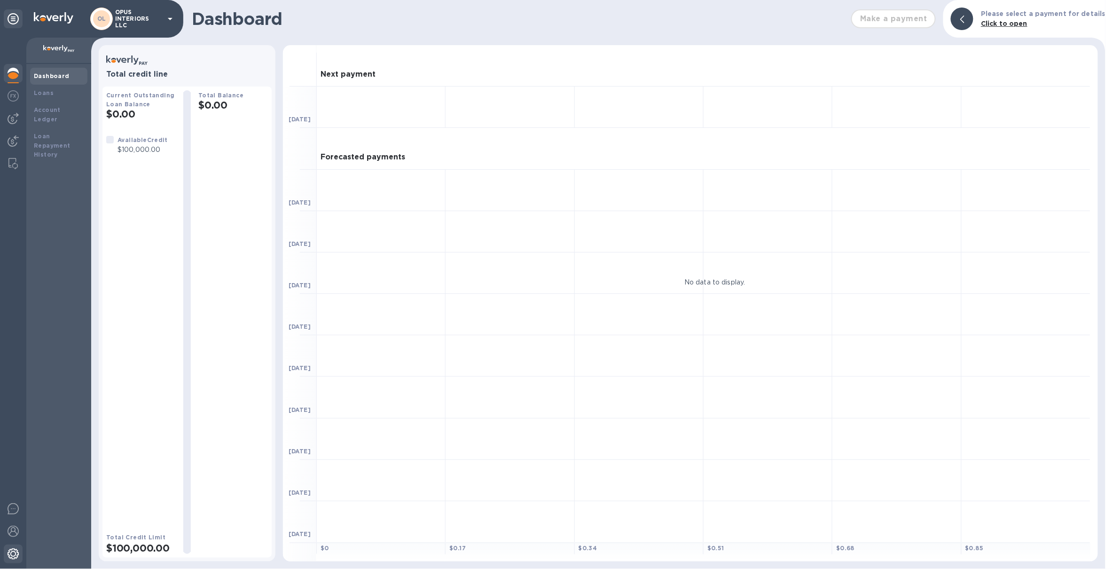
click at [17, 554] on img at bounding box center [13, 553] width 11 height 11
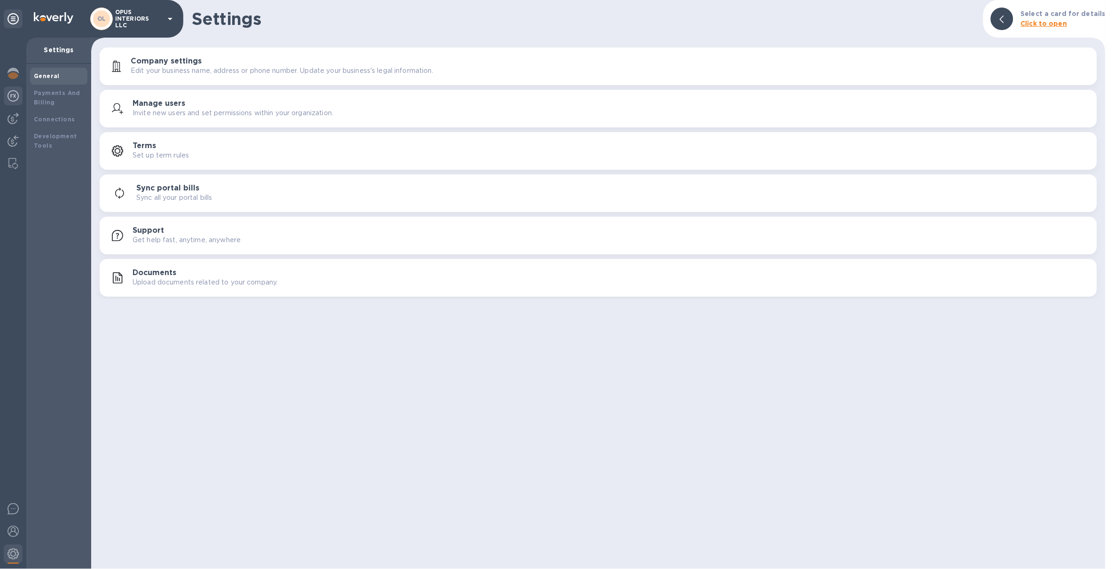
click at [14, 99] on img at bounding box center [13, 95] width 11 height 11
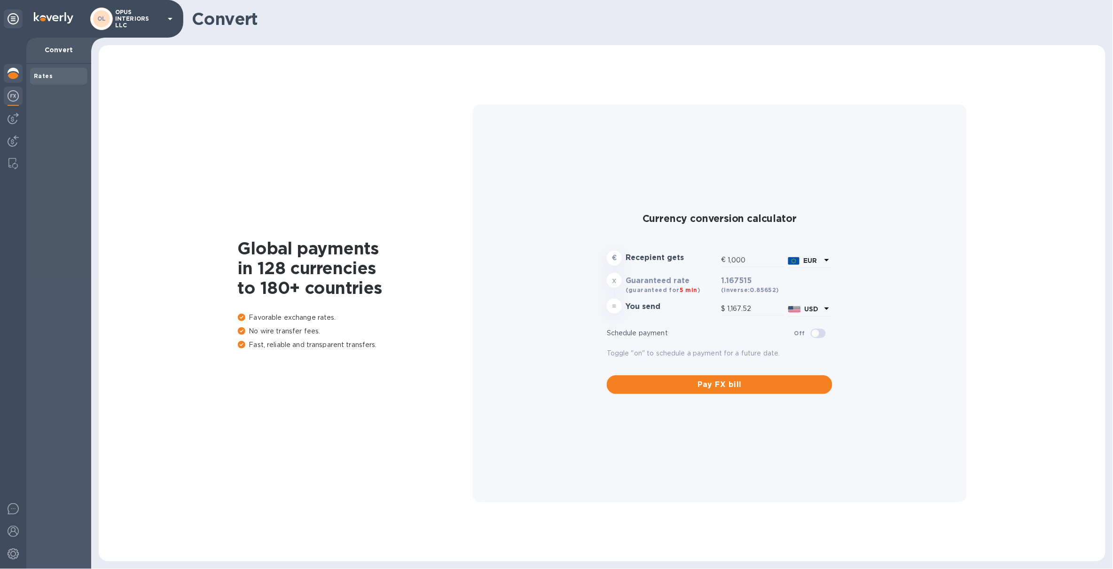
click at [16, 79] on div at bounding box center [13, 74] width 19 height 21
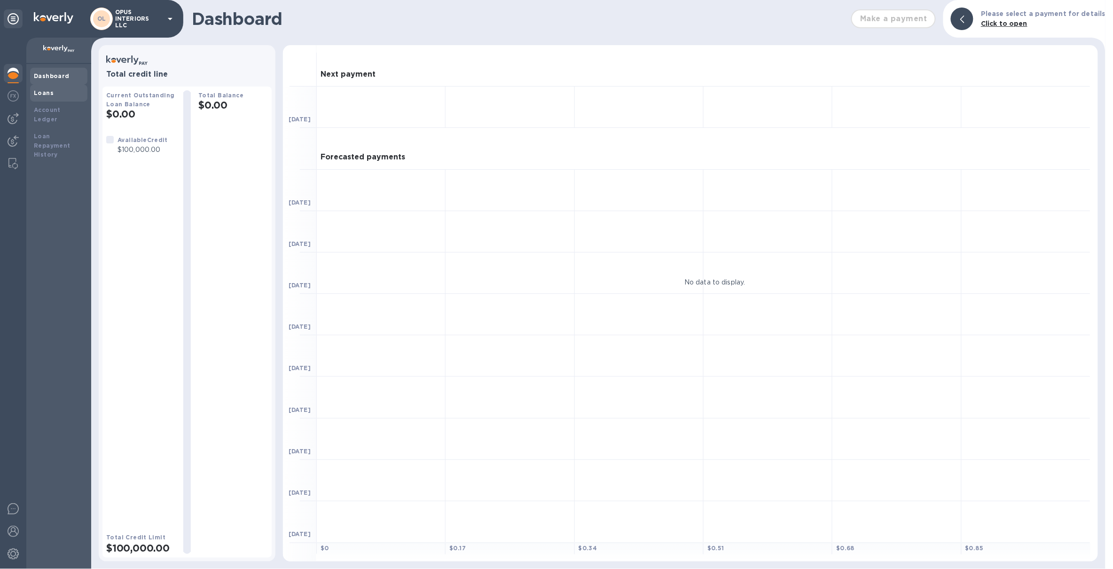
click at [55, 97] on div "Loans" at bounding box center [59, 92] width 50 height 9
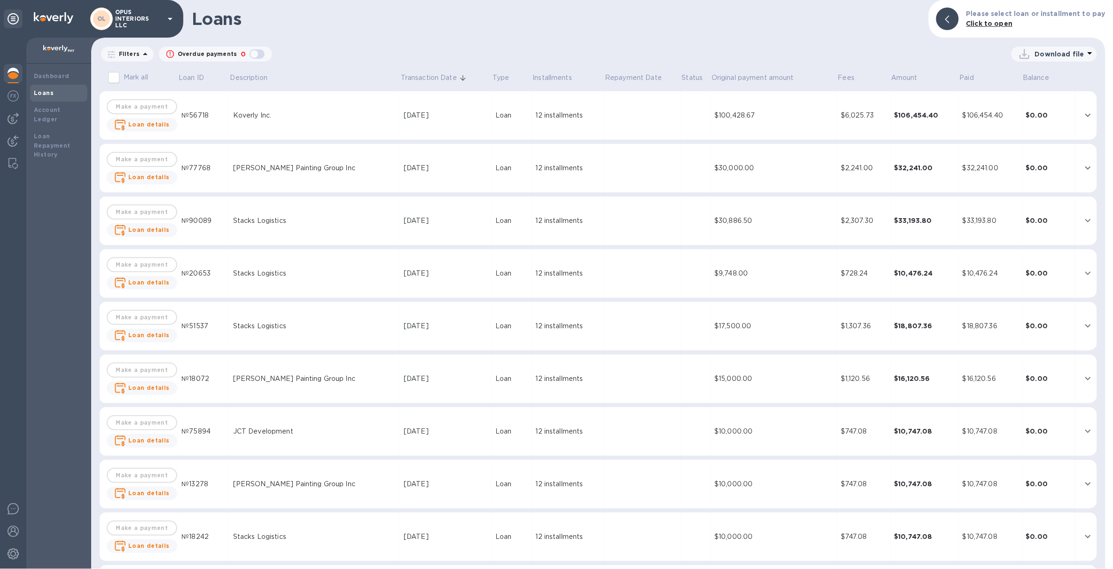
click at [14, 69] on img at bounding box center [13, 73] width 11 height 11
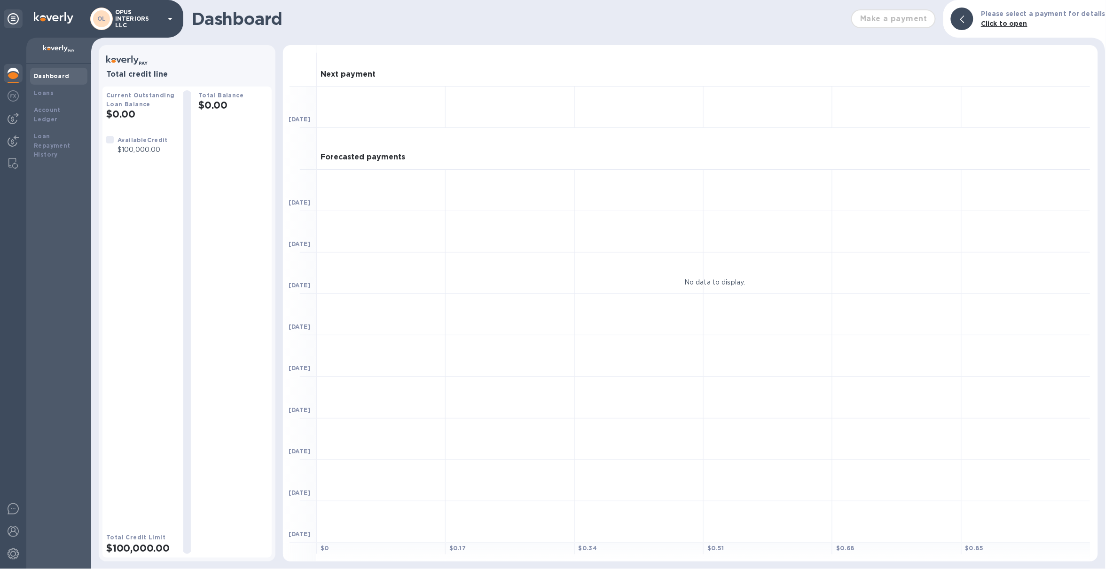
click at [15, 74] on img at bounding box center [13, 73] width 11 height 11
click at [22, 551] on div at bounding box center [13, 554] width 19 height 21
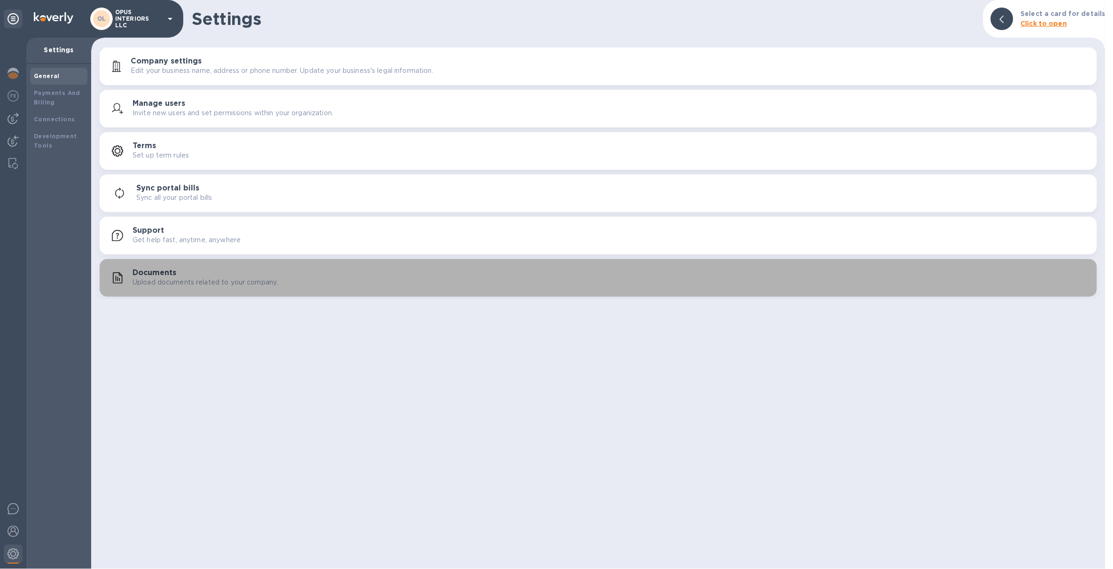
click at [143, 274] on h3 "Documents" at bounding box center [155, 272] width 44 height 9
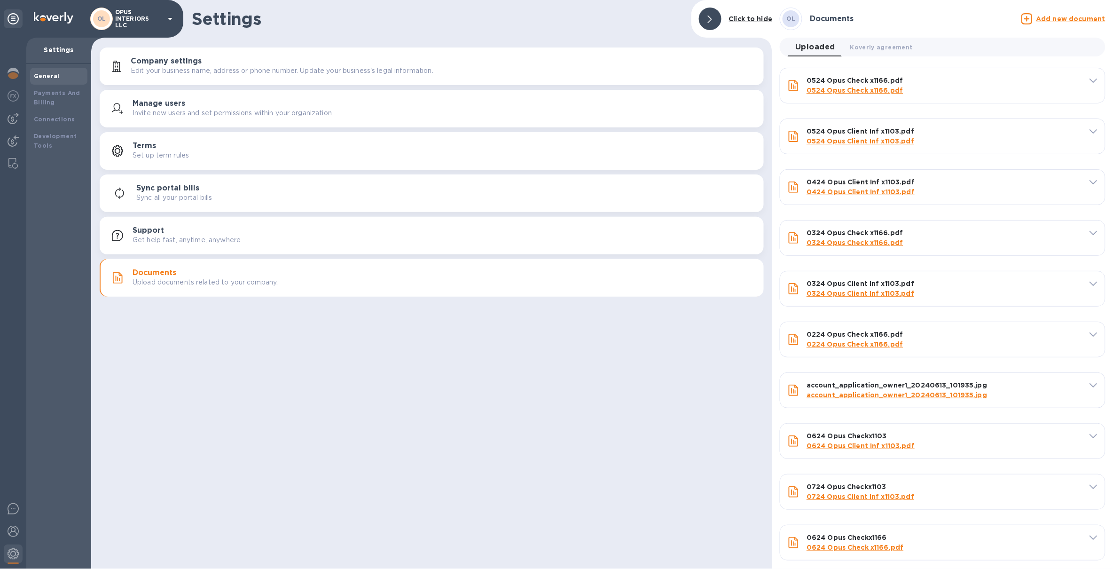
click at [103, 9] on div "OL" at bounding box center [101, 19] width 23 height 23
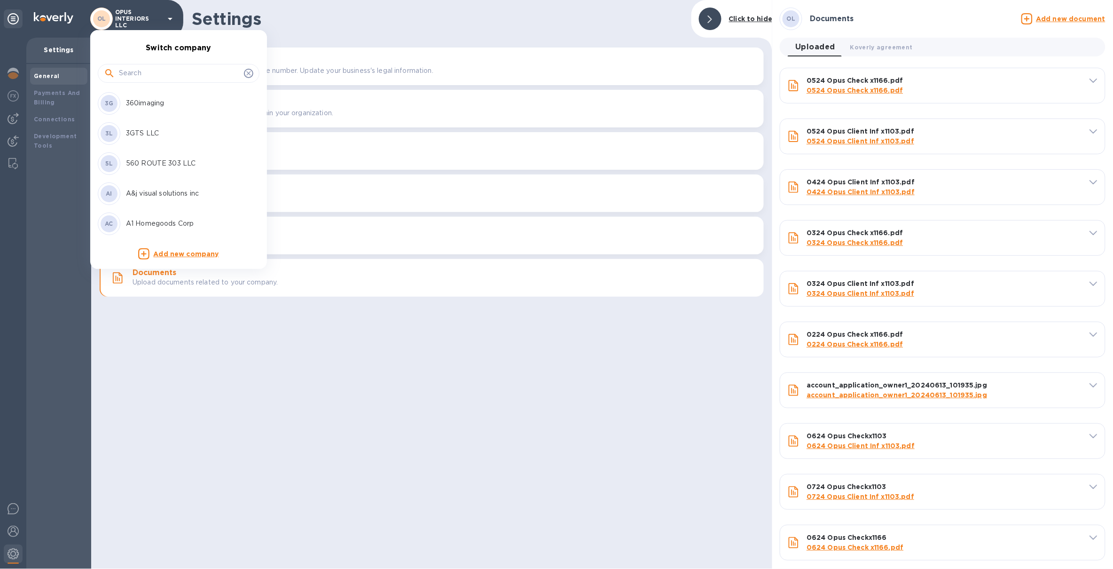
click at [204, 73] on input "text" at bounding box center [179, 73] width 121 height 14
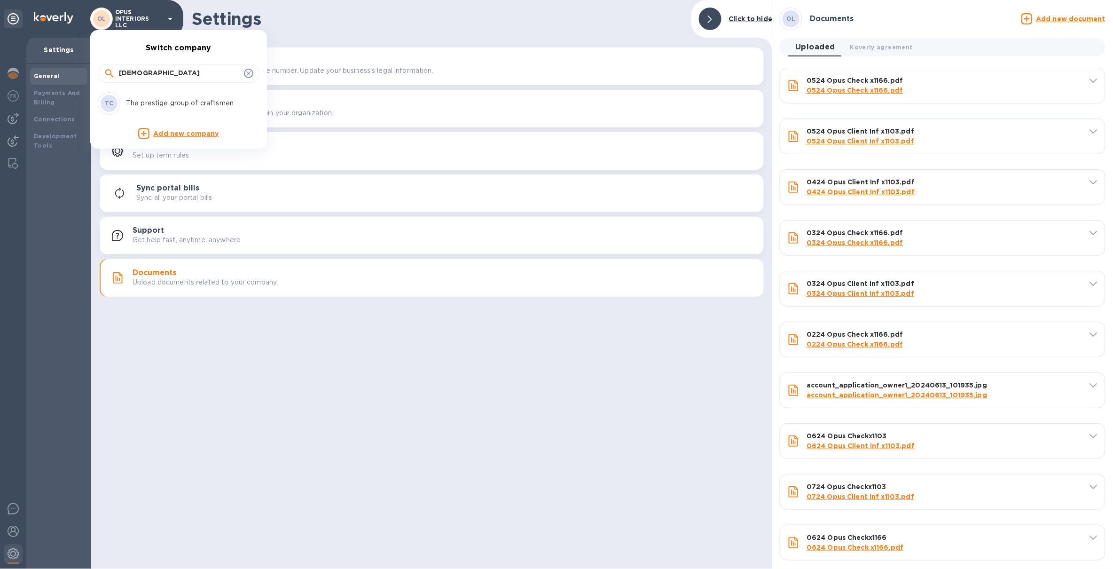
type input "prest"
click at [156, 113] on div "TC The prestige group of craftsmen" at bounding box center [171, 103] width 147 height 23
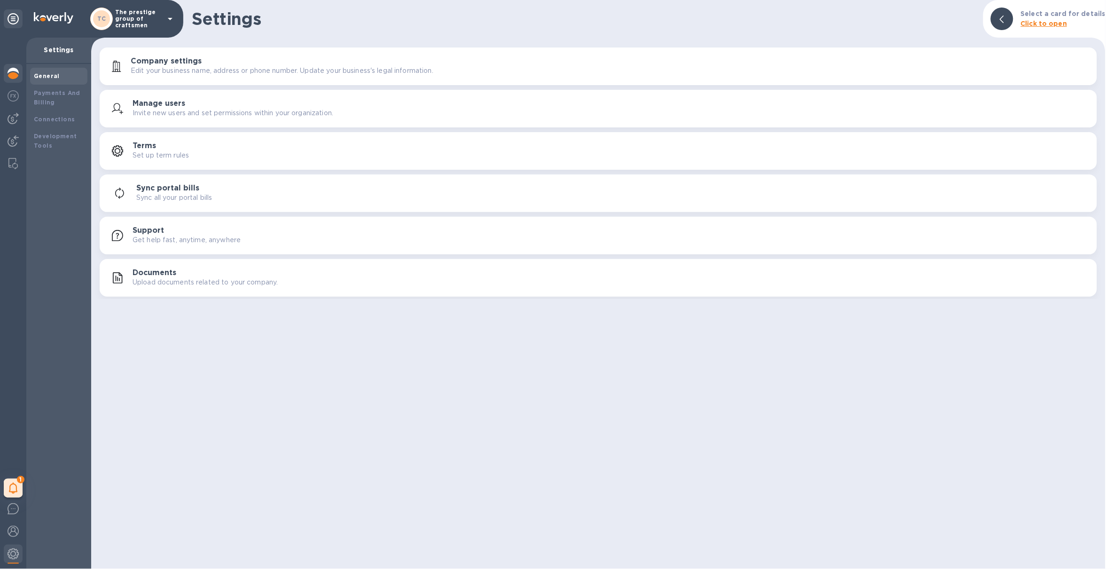
click at [18, 82] on div at bounding box center [13, 74] width 19 height 21
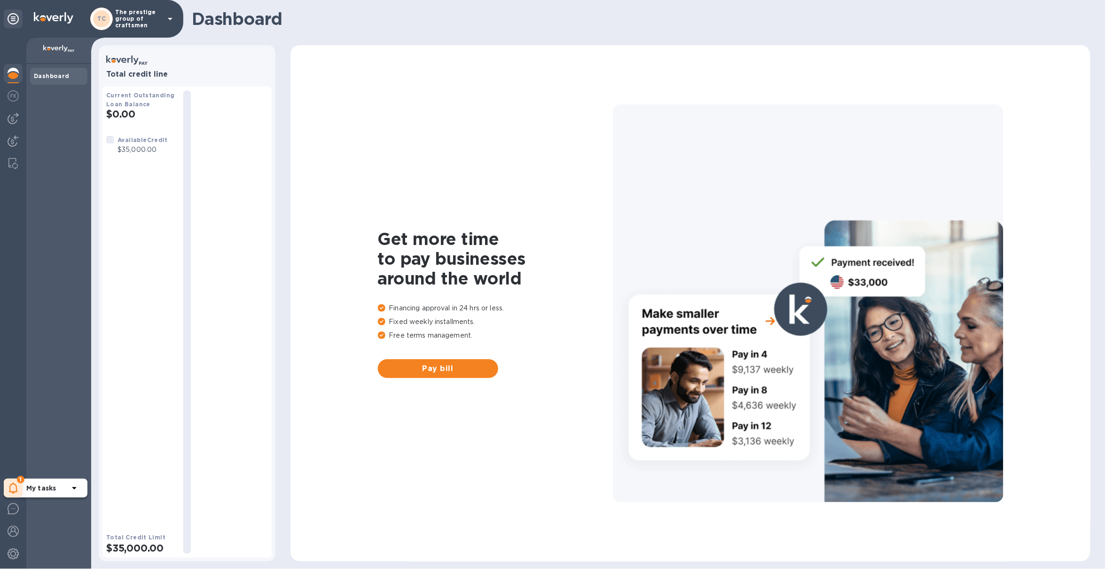
click at [19, 479] on span "1" at bounding box center [21, 480] width 8 height 8
click at [39, 456] on p "Routing number (**0021) Account number (**8108)" at bounding box center [78, 456] width 105 height 20
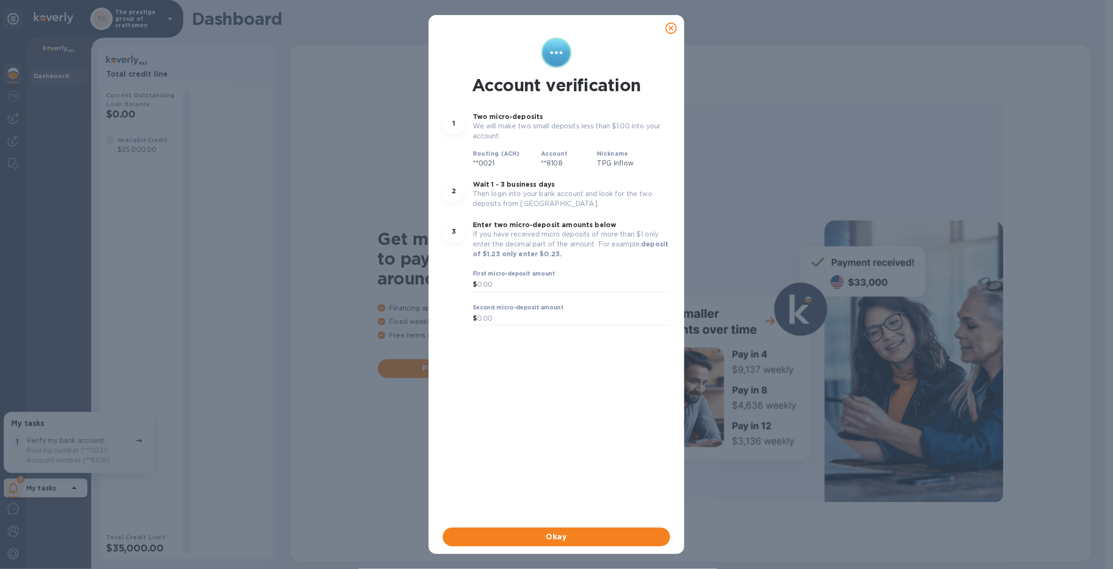
click at [666, 26] on icon at bounding box center [671, 28] width 11 height 11
